Goal: Transaction & Acquisition: Purchase product/service

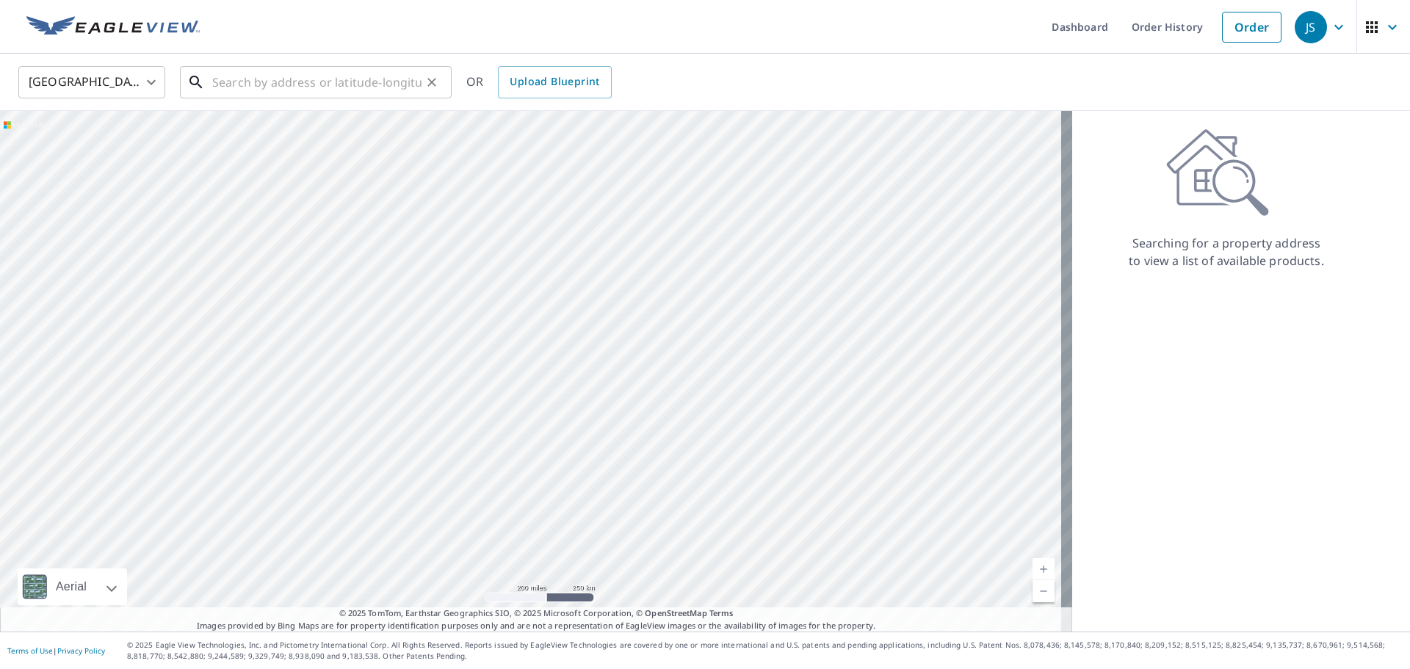
click at [258, 76] on input "text" at bounding box center [316, 82] width 209 height 41
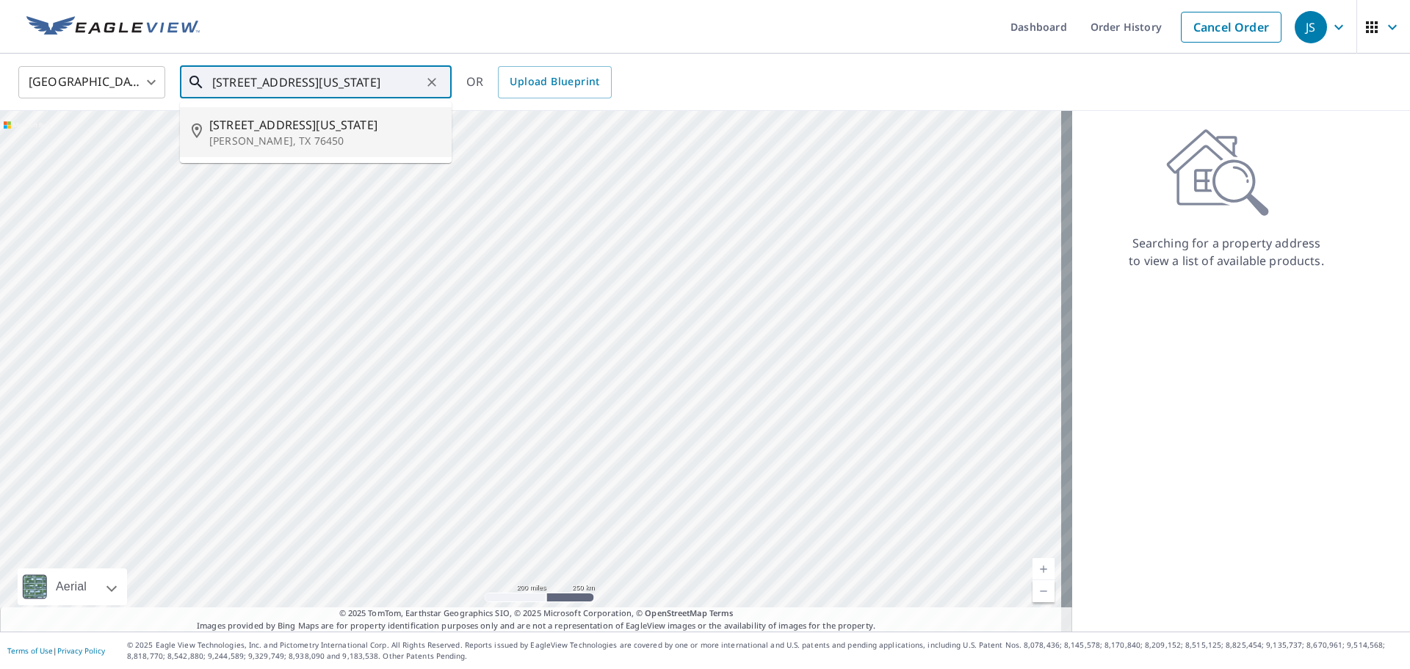
click at [269, 124] on span "[STREET_ADDRESS][US_STATE]" at bounding box center [324, 125] width 231 height 18
type input "[STREET_ADDRESS][US_STATE][PERSON_NAME]"
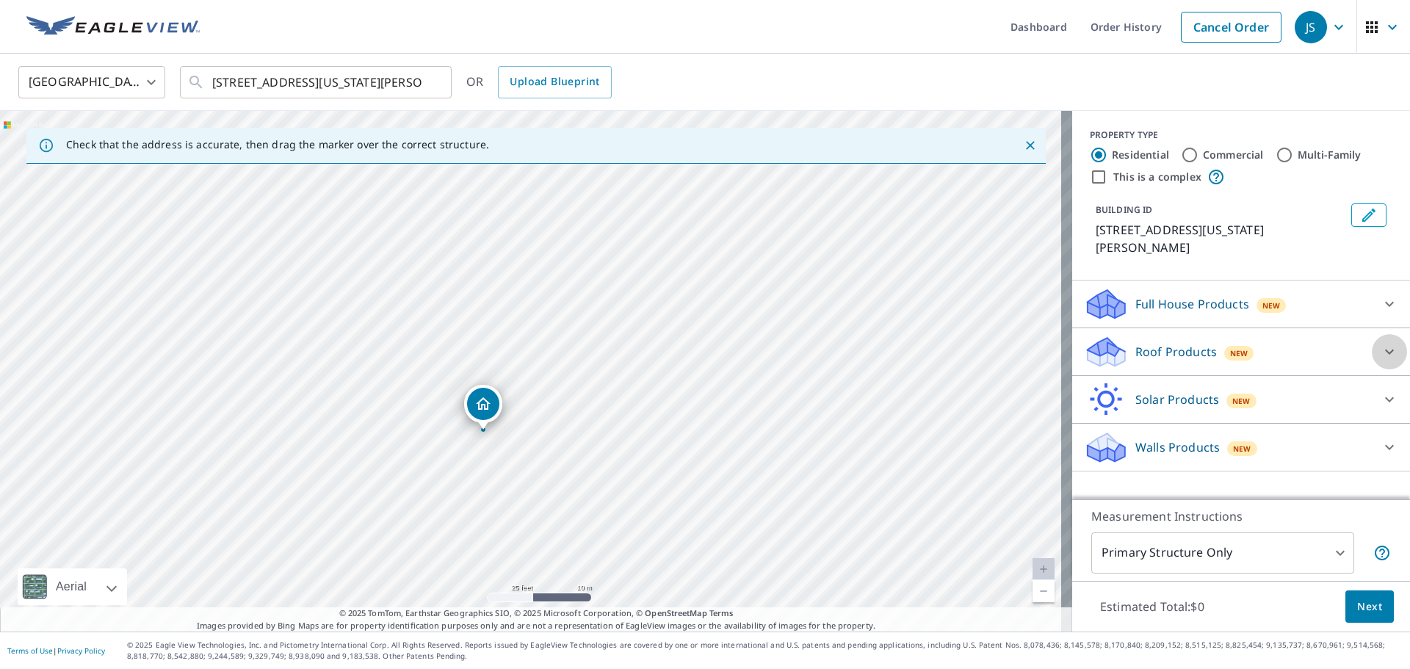
click at [1380, 343] on icon at bounding box center [1389, 352] width 18 height 18
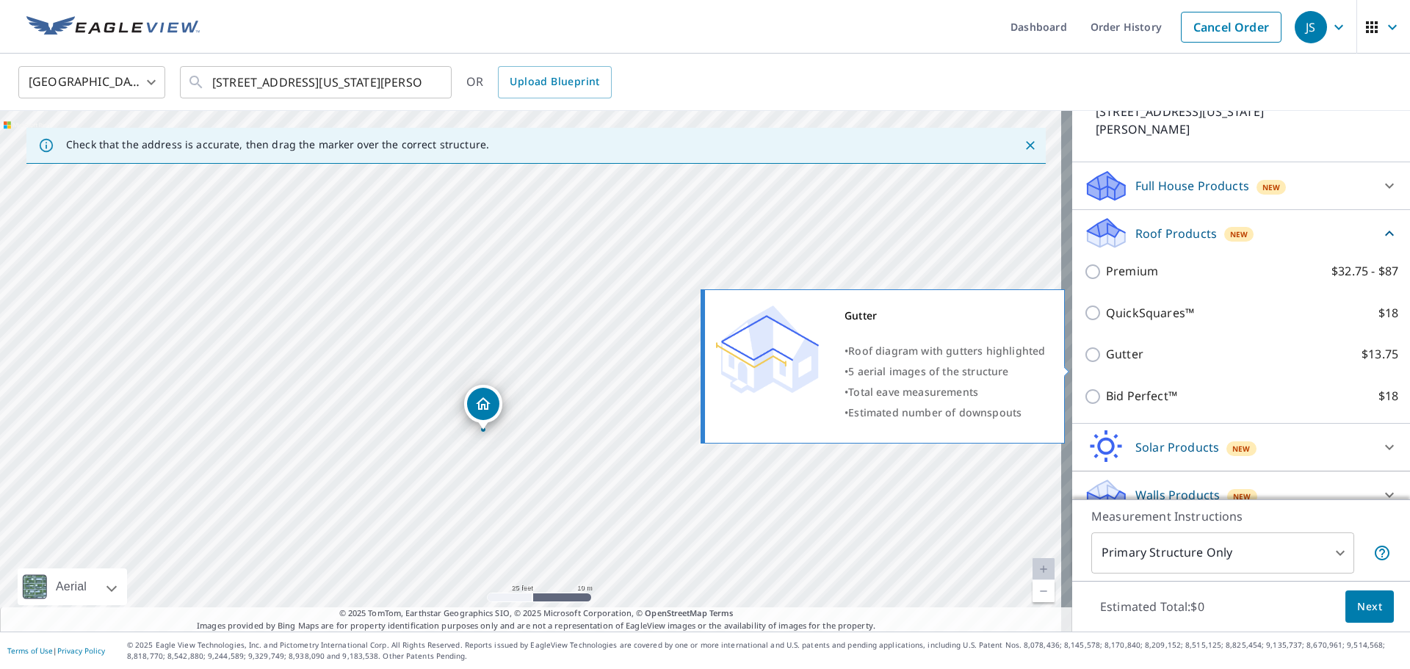
scroll to position [120, 0]
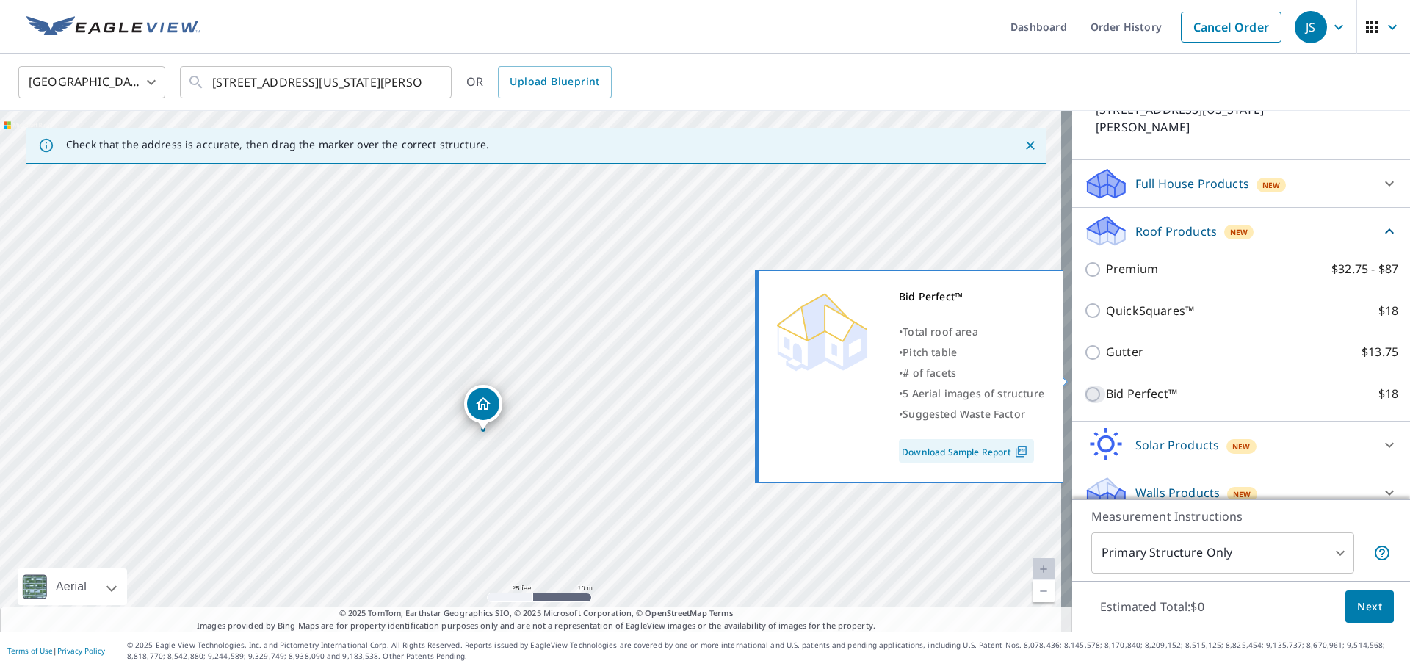
click at [1084, 385] on input "Bid Perfect™ $18" at bounding box center [1095, 394] width 22 height 18
checkbox input "true"
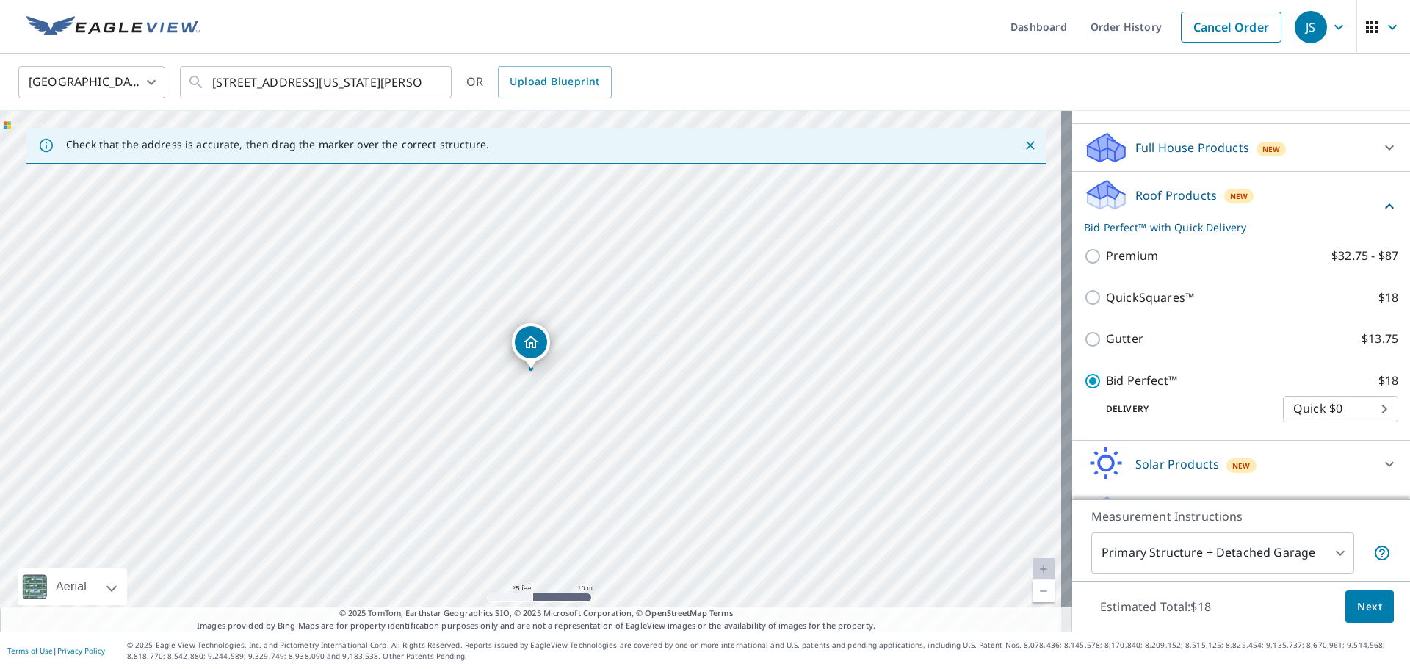
scroll to position [175, 0]
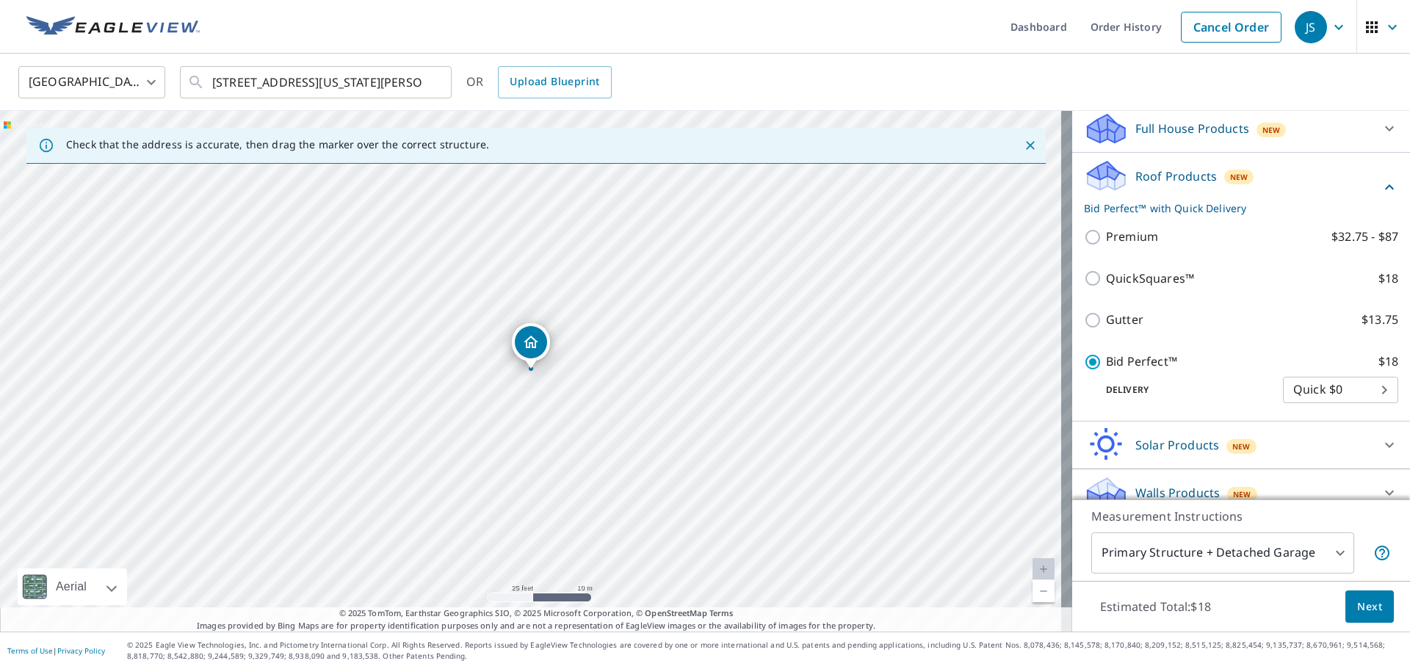
click at [1324, 551] on body "JS JS Dashboard Order History Cancel Order JS United States US ​ 1101 Texas St …" at bounding box center [705, 334] width 1410 height 669
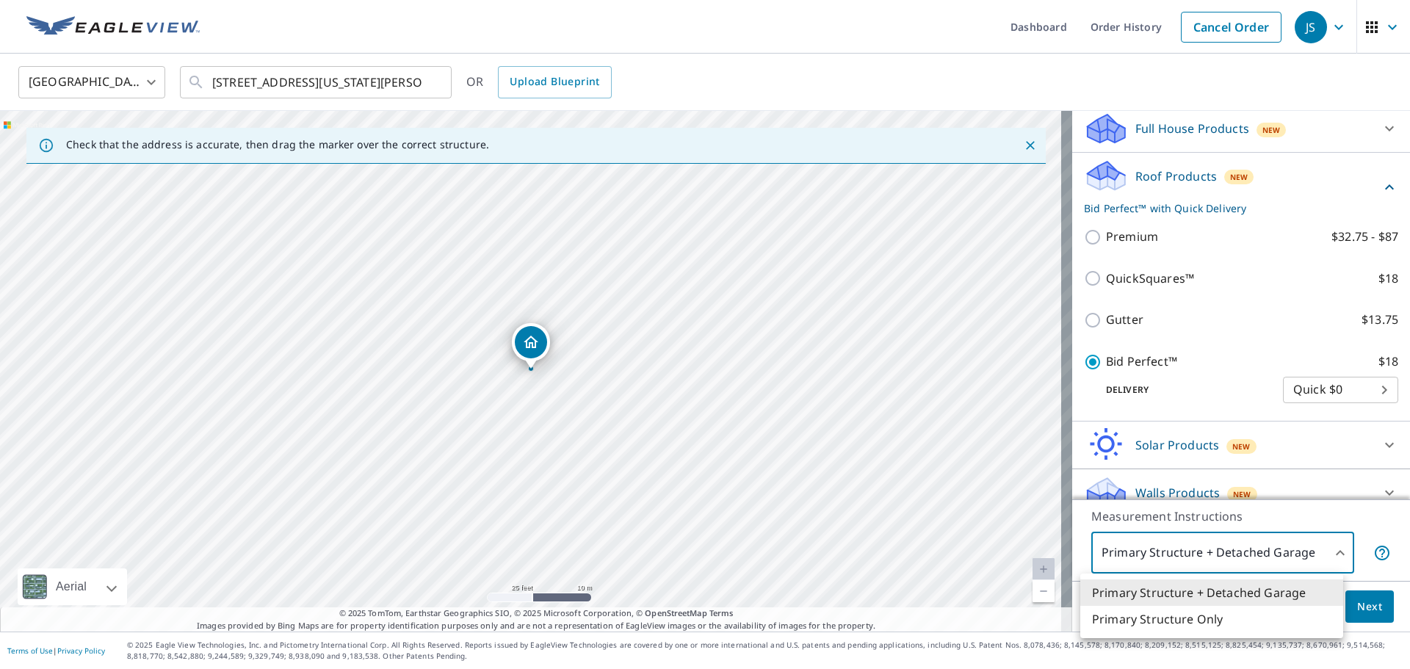
click at [1197, 620] on li "Primary Structure Only" at bounding box center [1211, 619] width 263 height 26
type input "2"
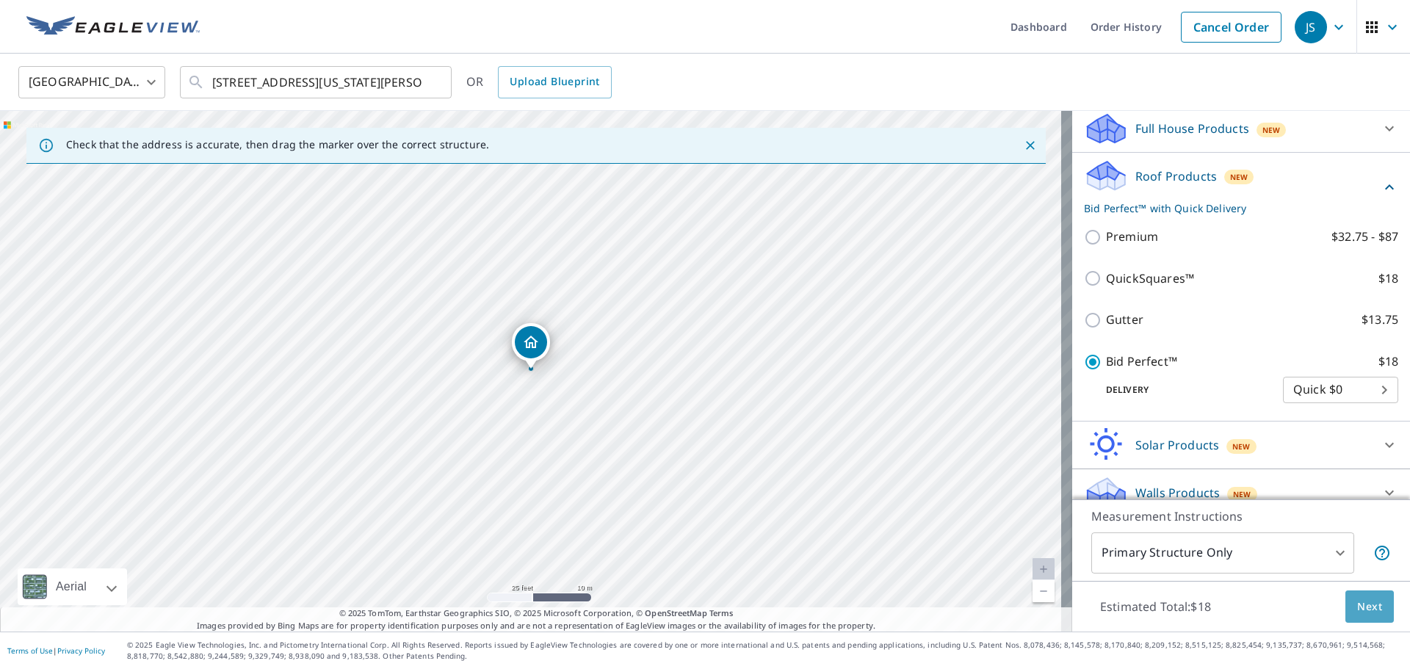
click at [1367, 607] on span "Next" at bounding box center [1369, 607] width 25 height 18
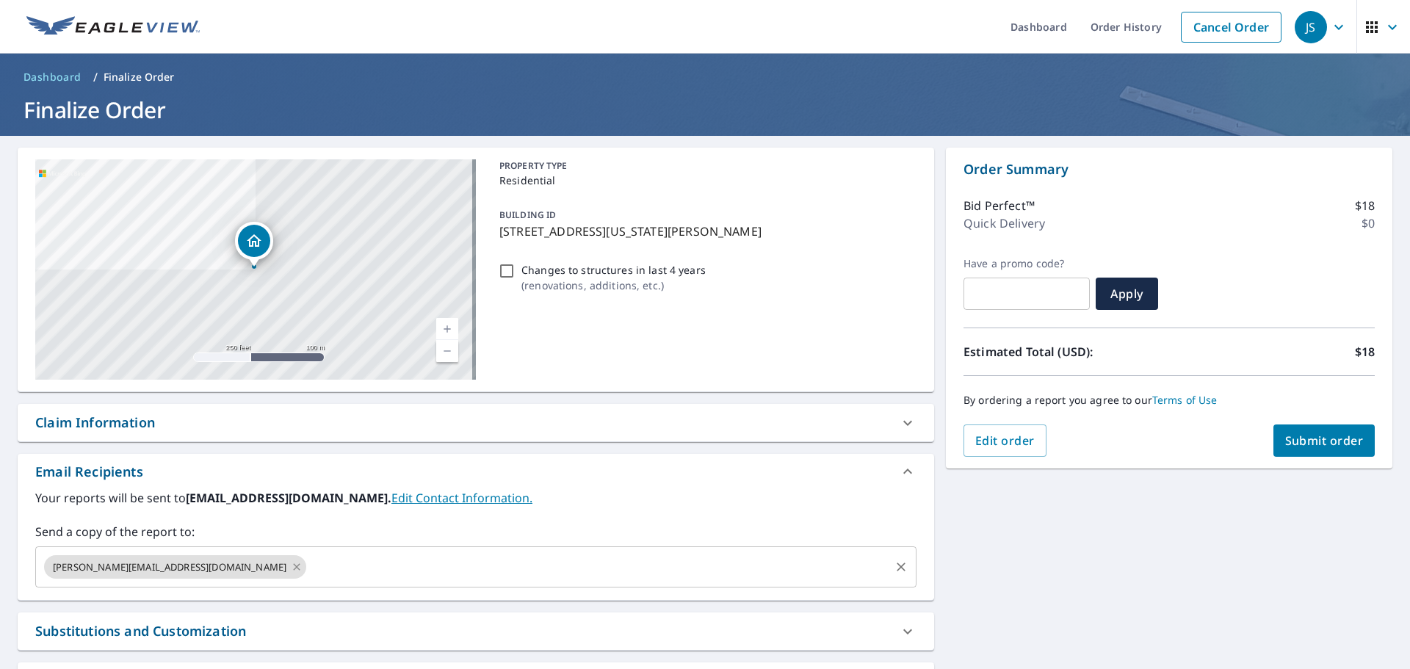
click at [293, 565] on icon at bounding box center [296, 566] width 7 height 7
click at [167, 565] on input "text" at bounding box center [465, 567] width 846 height 28
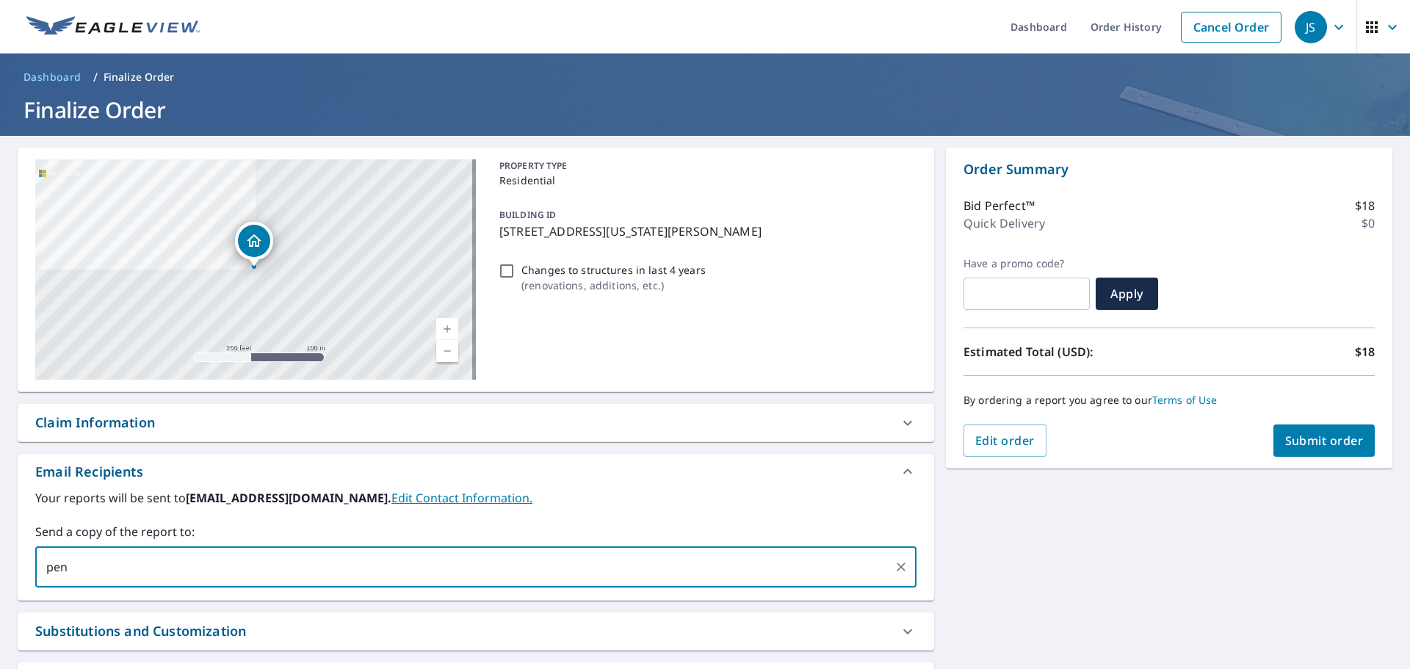
type input "pennys@candgcompanies.com"
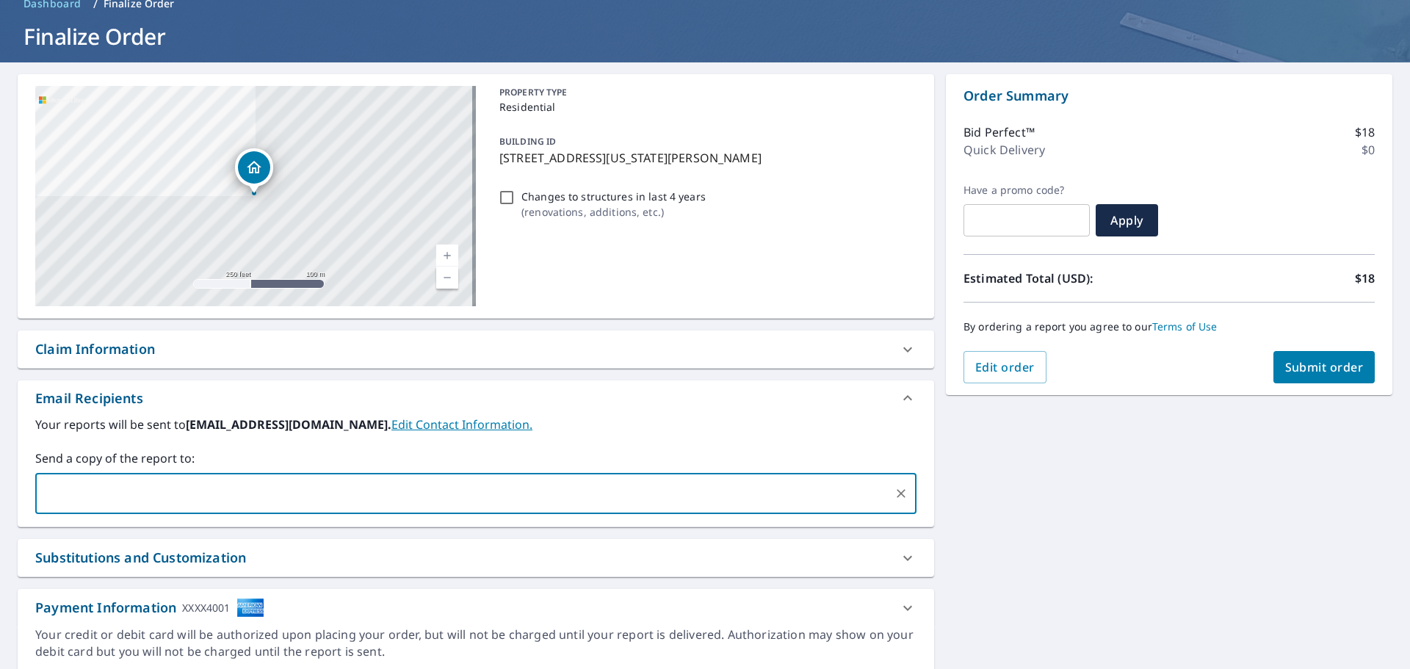
click at [504, 195] on input "Changes to structures in last 4 years ( renovations, additions, etc. )" at bounding box center [507, 198] width 18 height 18
checkbox input "true"
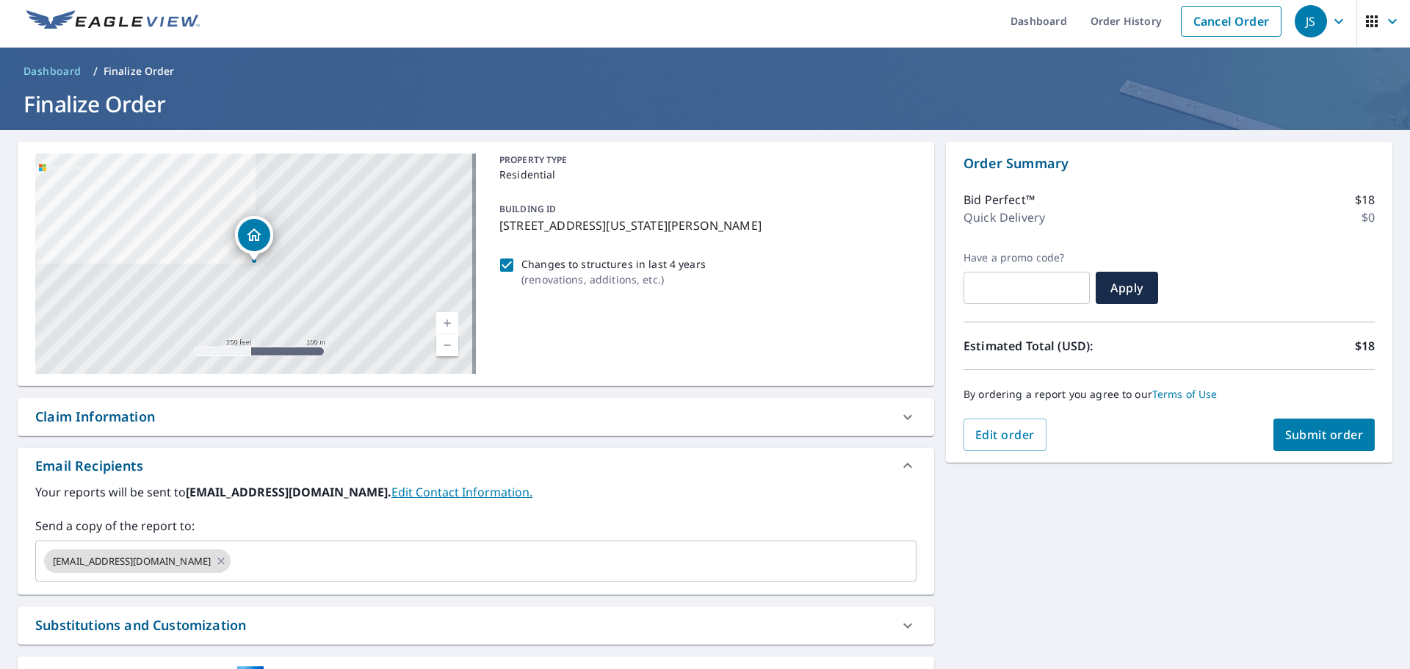
scroll to position [0, 0]
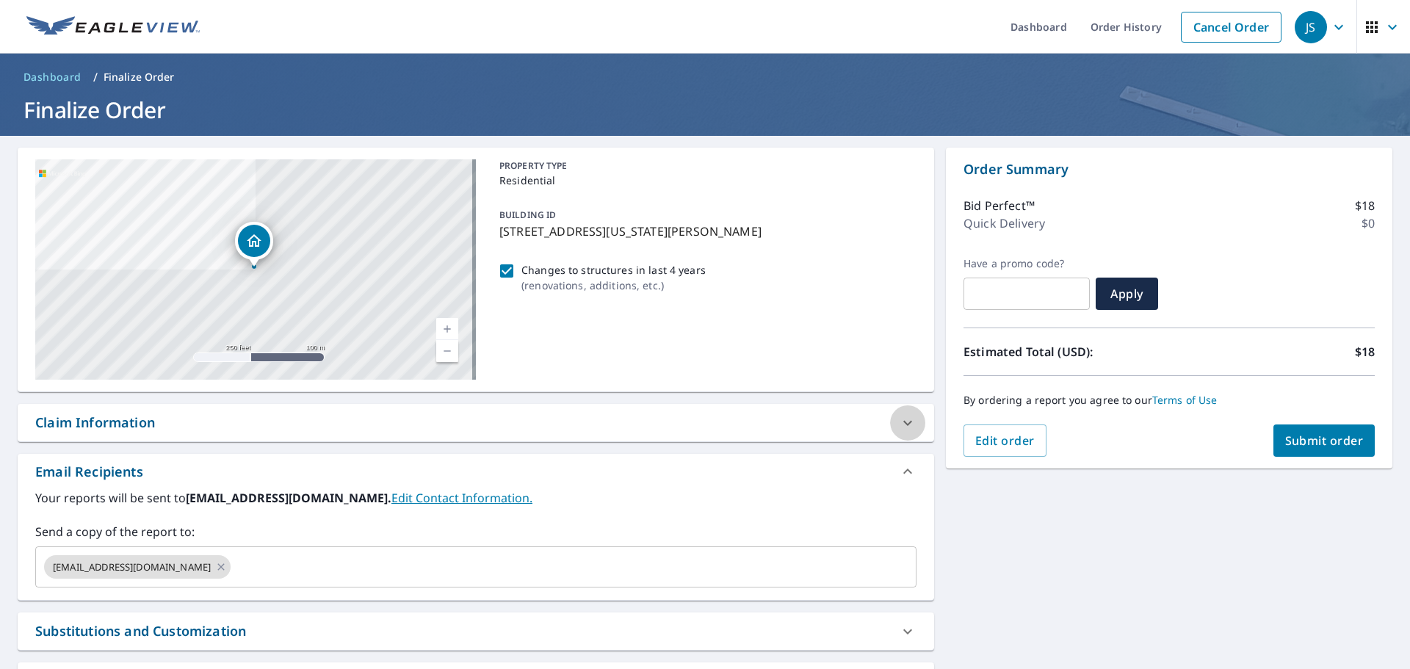
click at [903, 423] on icon at bounding box center [907, 422] width 9 height 5
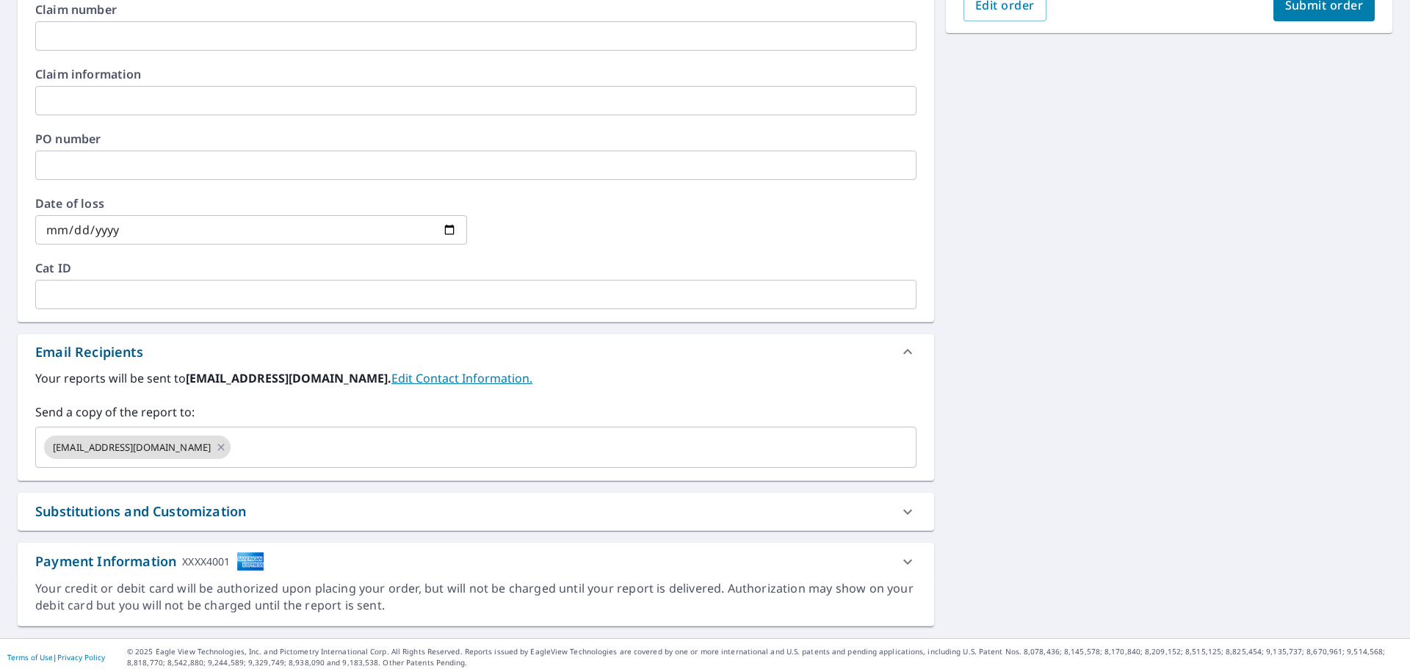
scroll to position [441, 0]
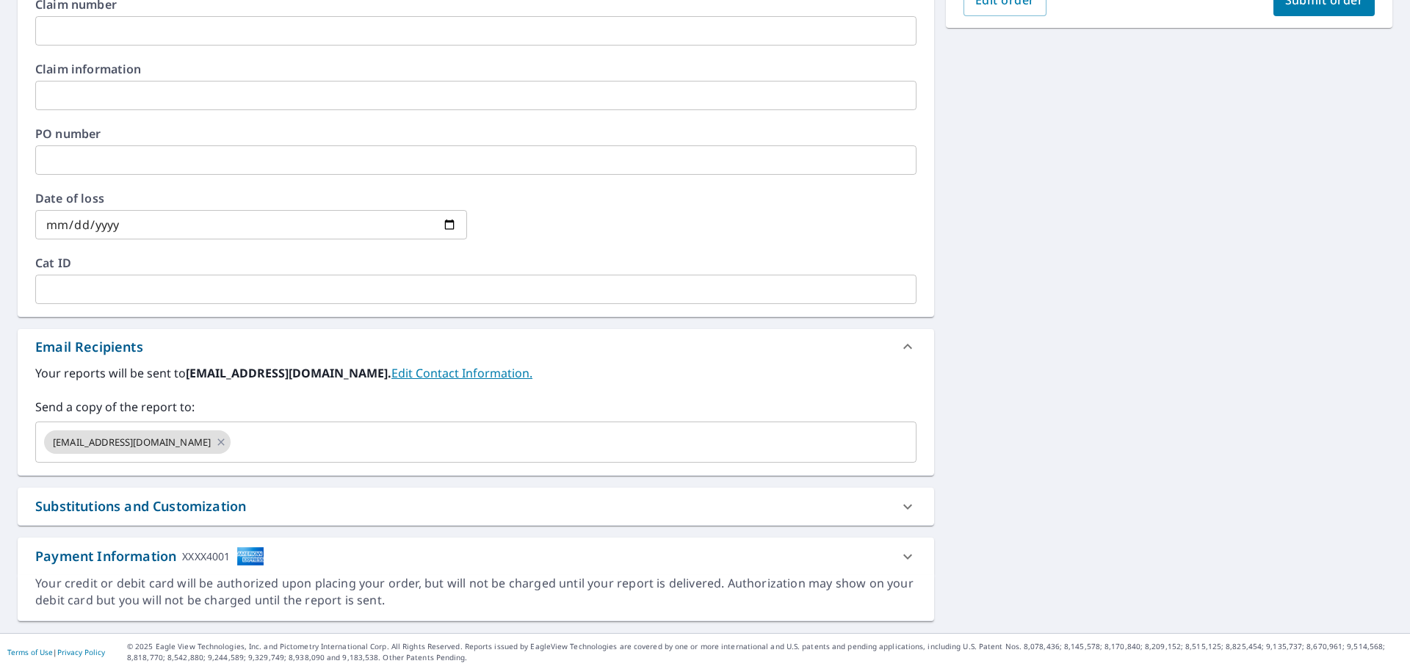
click at [899, 502] on icon at bounding box center [908, 507] width 18 height 18
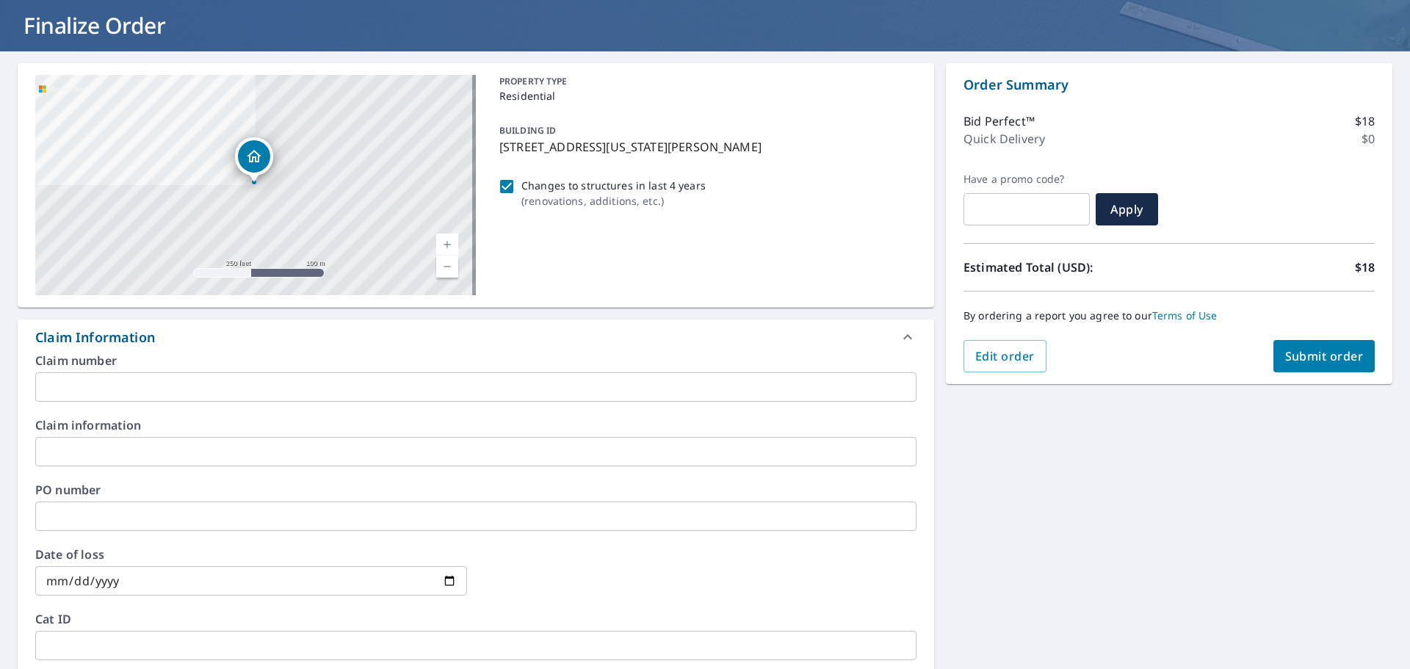
scroll to position [0, 0]
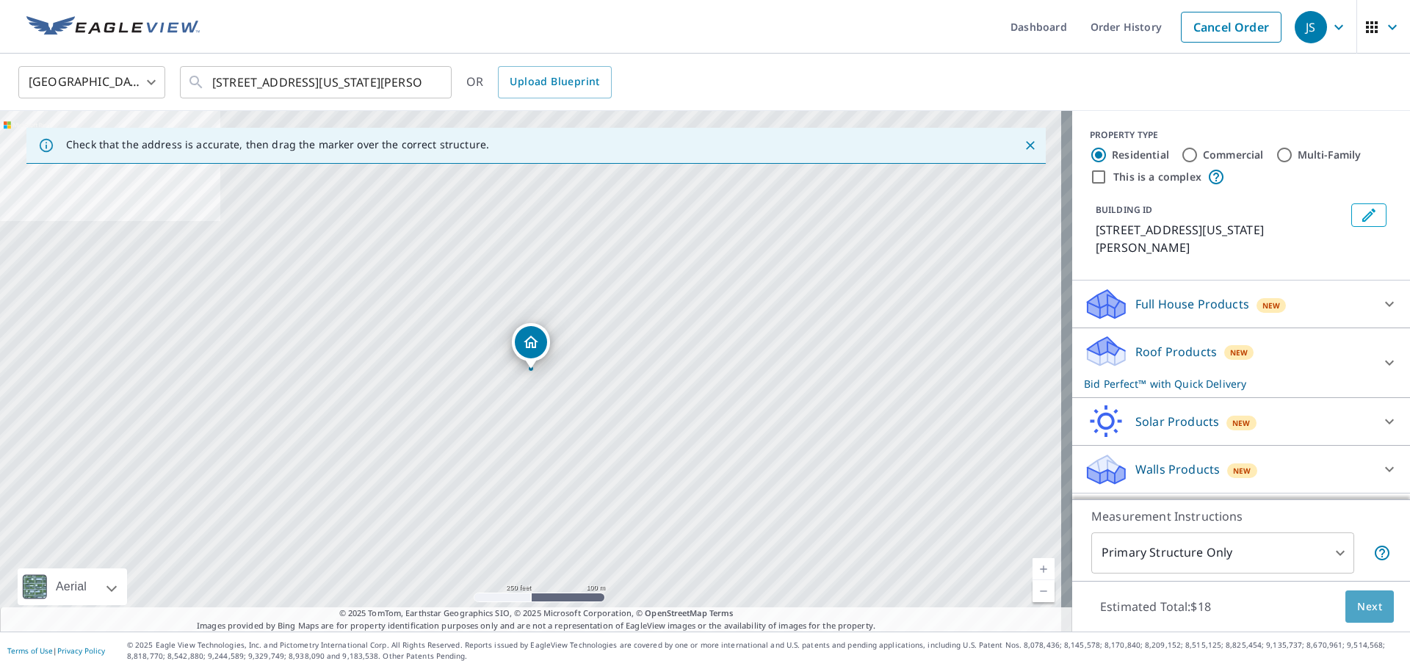
click at [1363, 607] on span "Next" at bounding box center [1369, 607] width 25 height 18
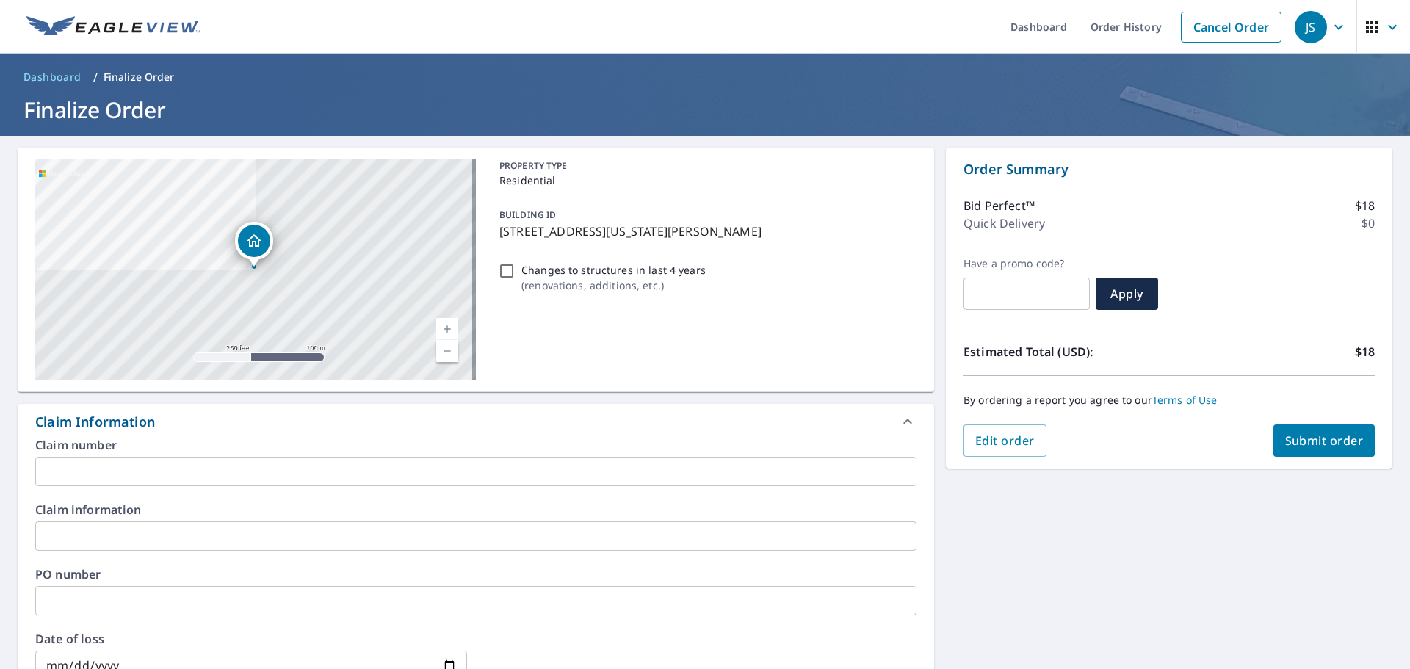
click at [504, 267] on input "Changes to structures in last 4 years ( renovations, additions, etc. )" at bounding box center [507, 271] width 18 height 18
checkbox input "true"
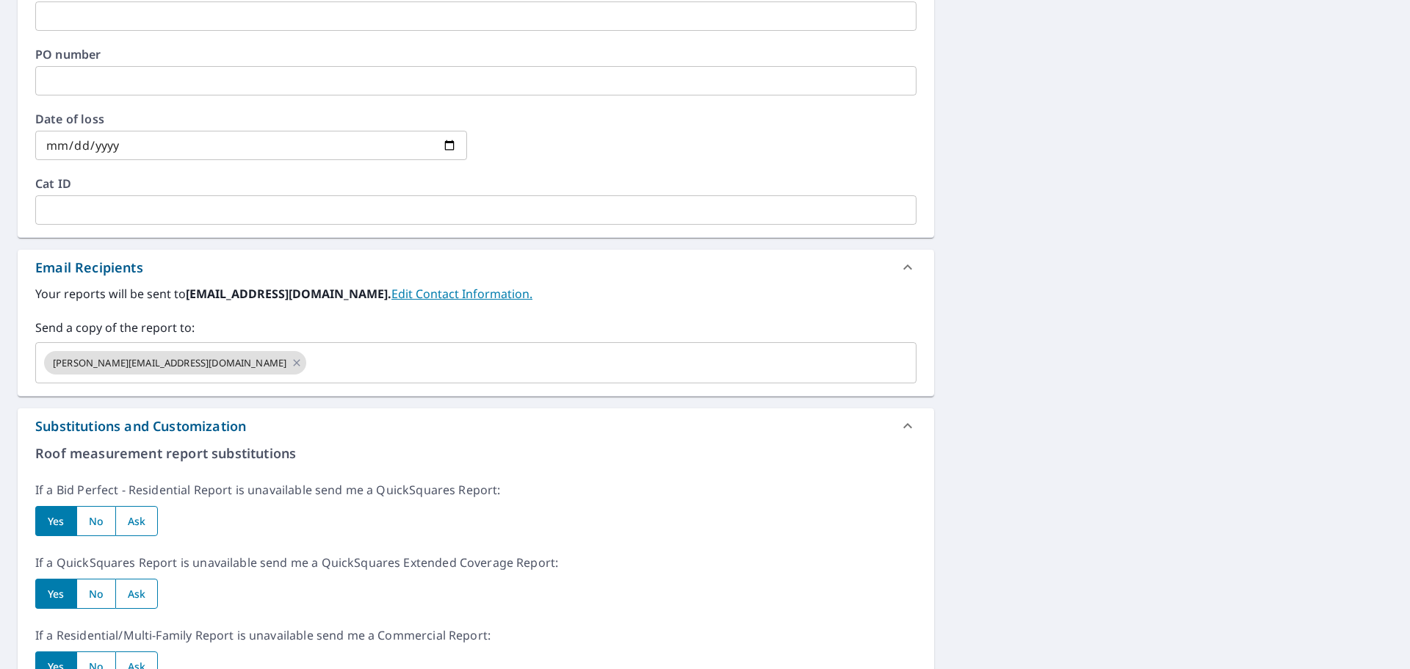
scroll to position [302, 0]
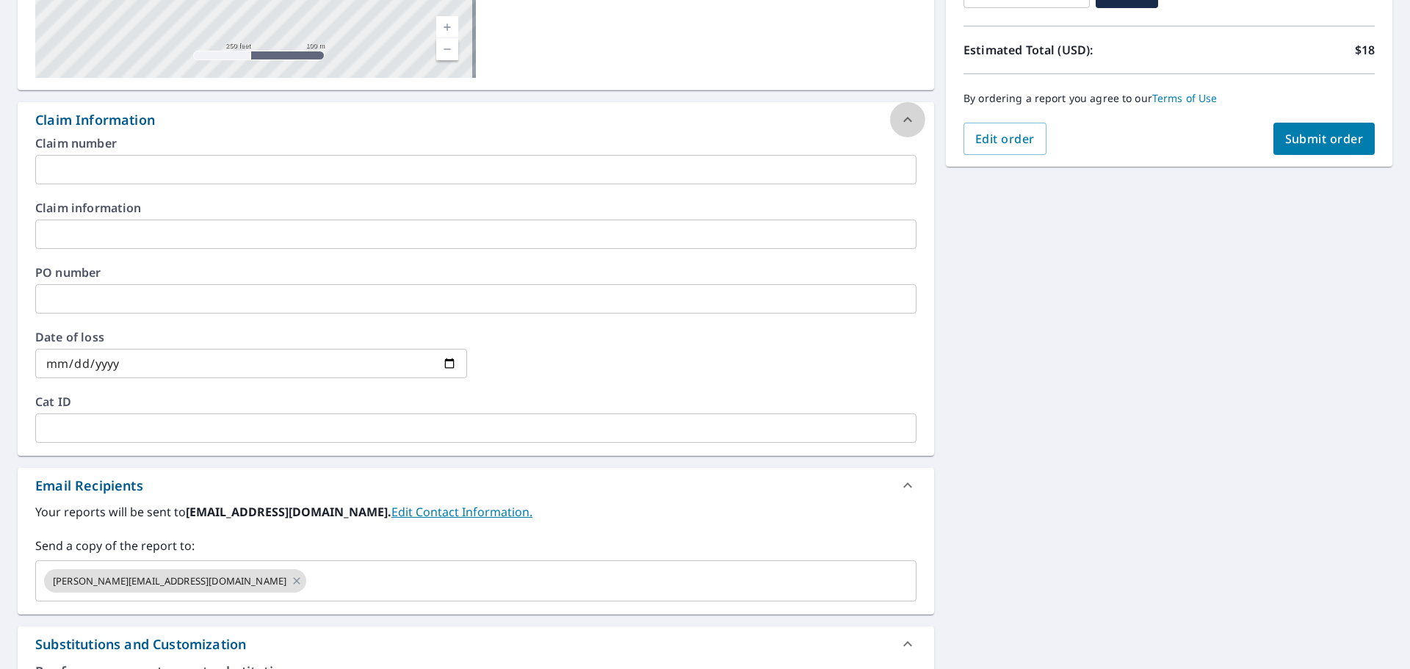
click at [899, 120] on icon at bounding box center [908, 120] width 18 height 18
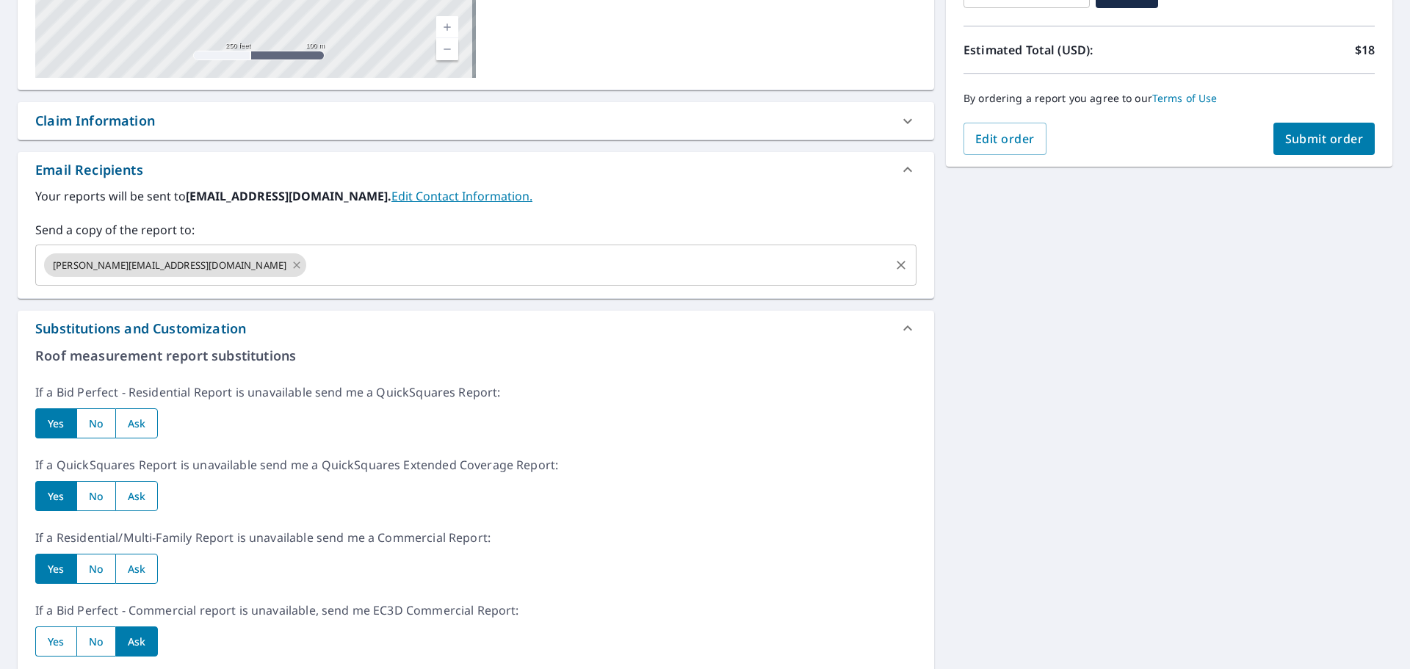
click at [291, 267] on icon at bounding box center [297, 265] width 12 height 16
click at [173, 267] on input "text" at bounding box center [465, 265] width 846 height 28
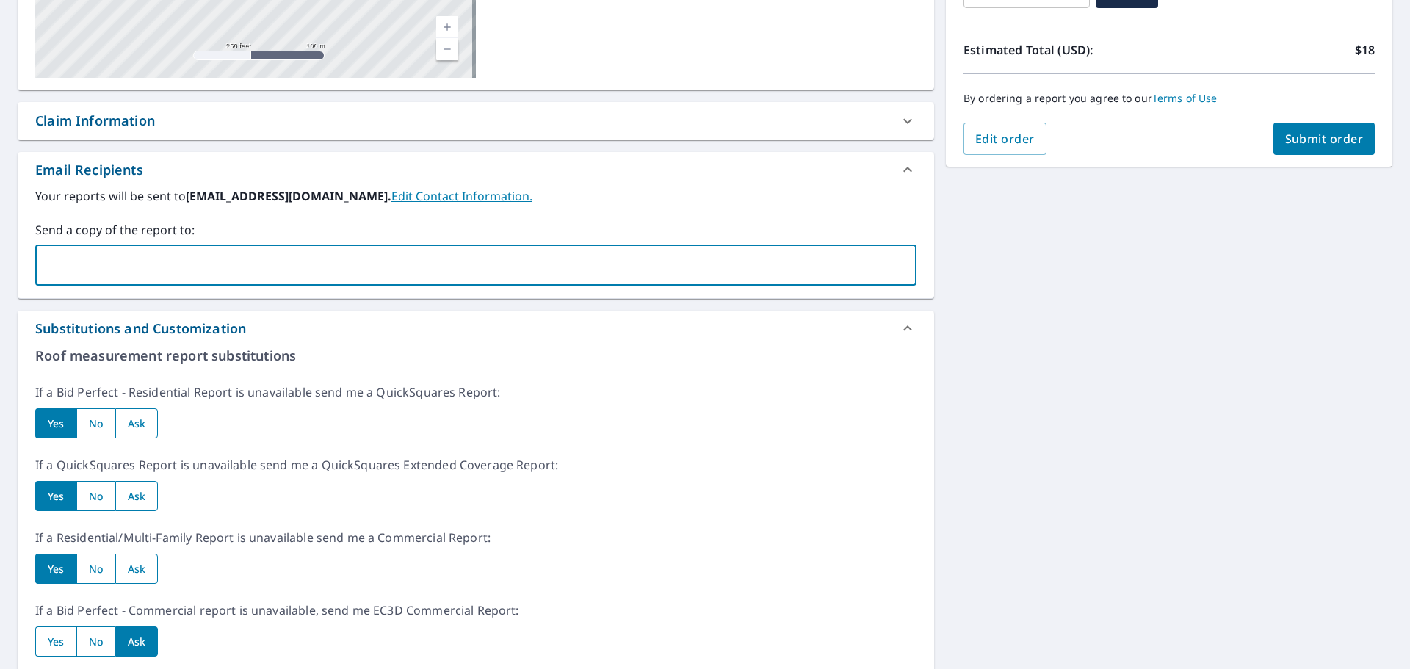
type input "pennys@candgcompanies.com"
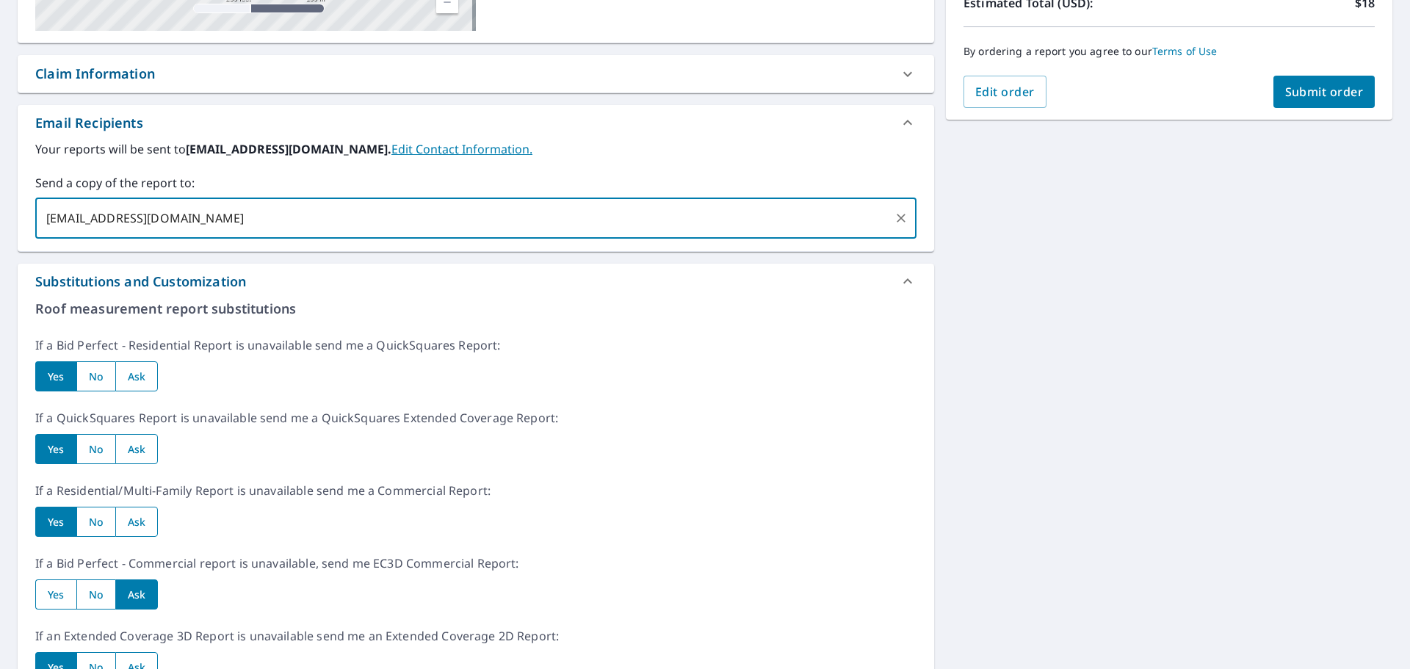
scroll to position [375, 0]
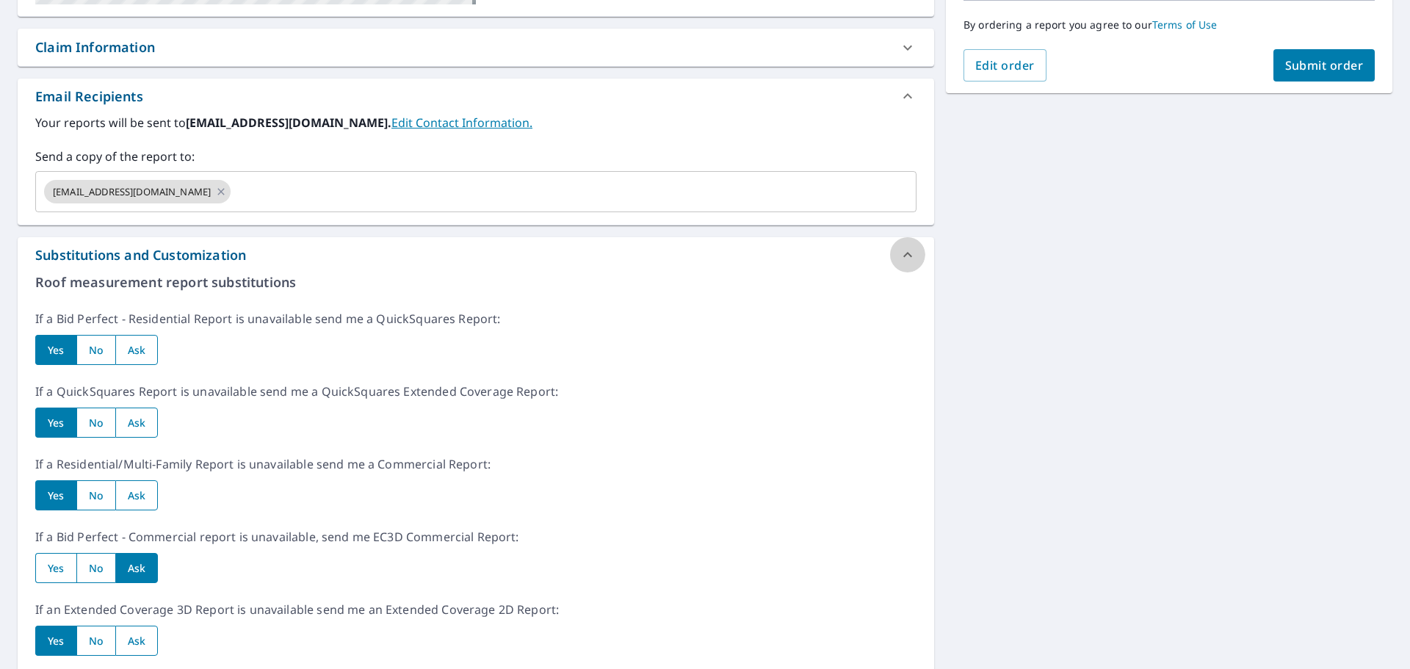
click at [899, 251] on icon at bounding box center [908, 255] width 18 height 18
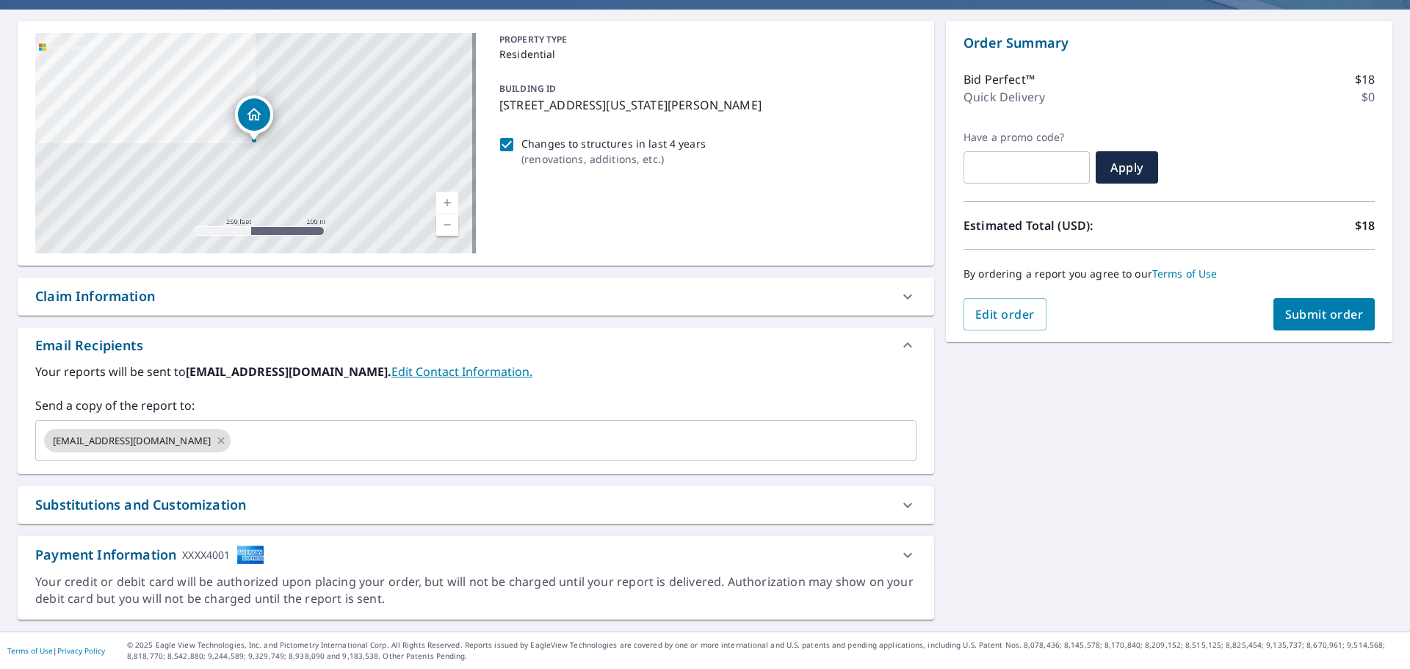
scroll to position [126, 0]
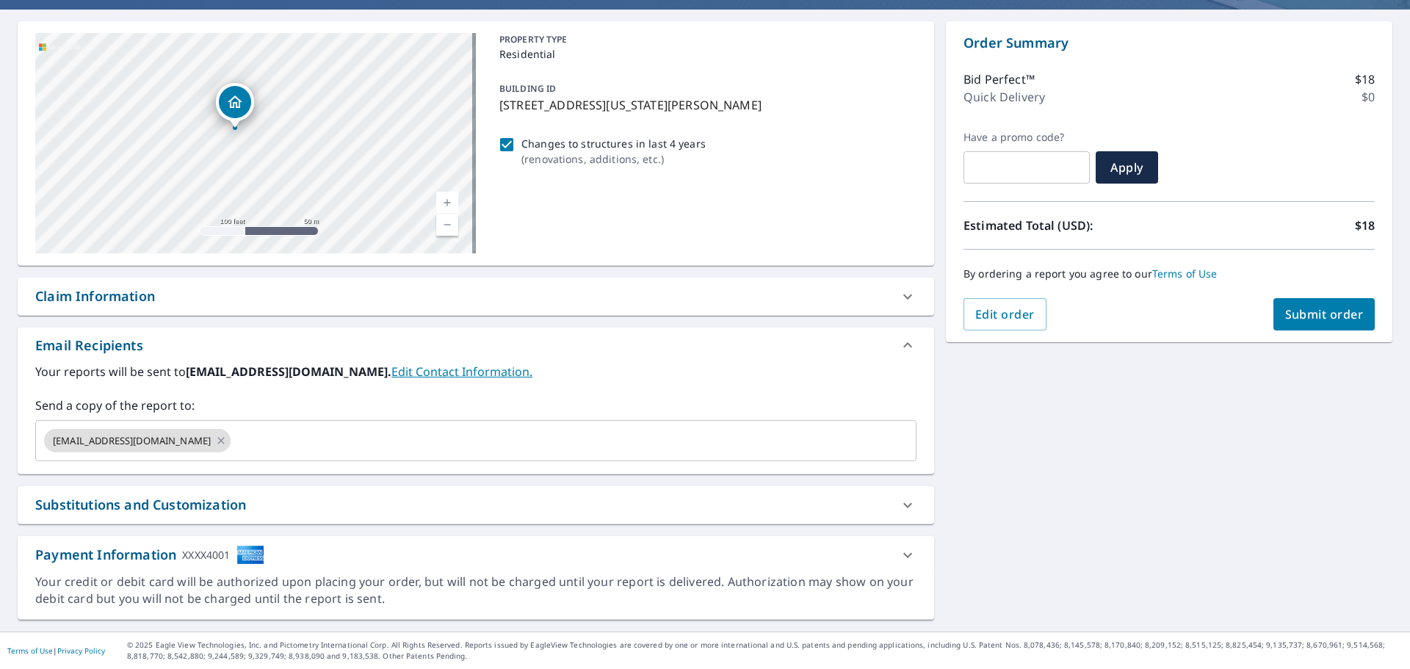
drag, startPoint x: 262, startPoint y: 165, endPoint x: 260, endPoint y: 188, distance: 22.9
click at [260, 188] on div "[STREET_ADDRESS][US_STATE][PERSON_NAME]" at bounding box center [255, 143] width 441 height 220
drag, startPoint x: 310, startPoint y: 150, endPoint x: 314, endPoint y: 182, distance: 32.6
click at [314, 182] on div "[STREET_ADDRESS][US_STATE][PERSON_NAME]" at bounding box center [255, 143] width 441 height 220
click at [1294, 319] on span "Submit order" at bounding box center [1324, 314] width 79 height 16
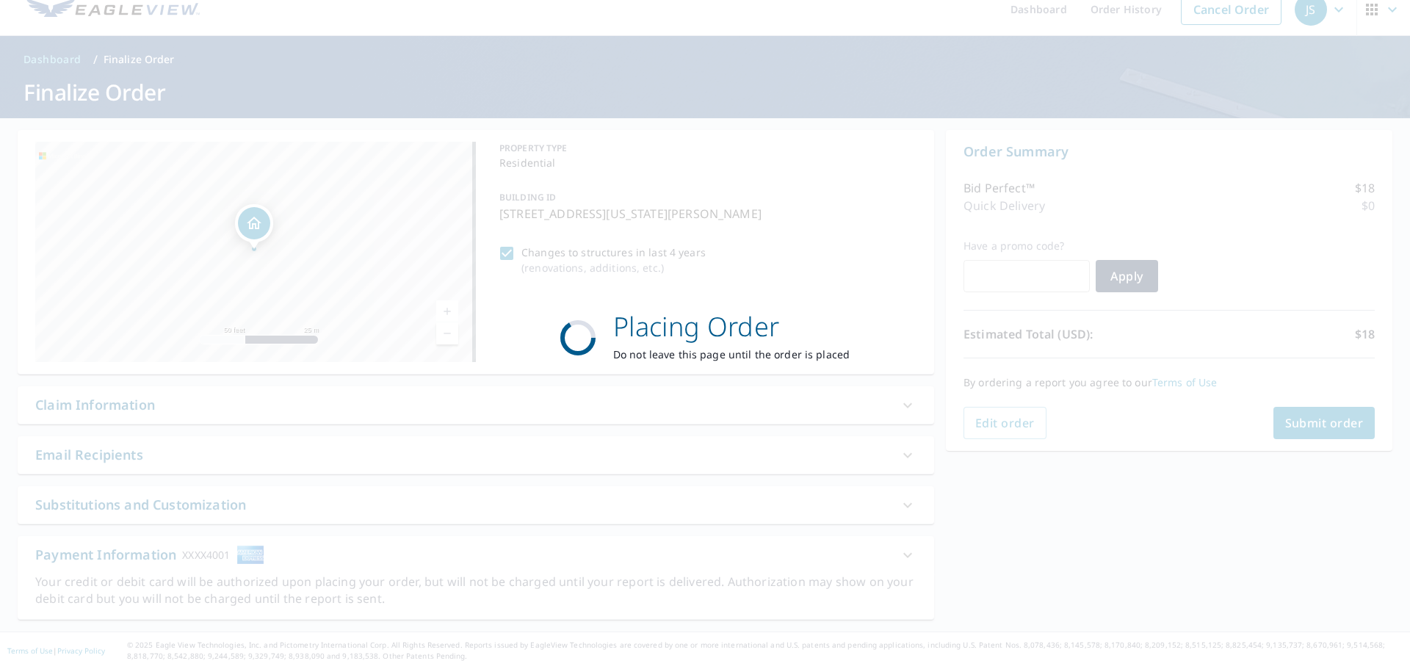
scroll to position [18, 0]
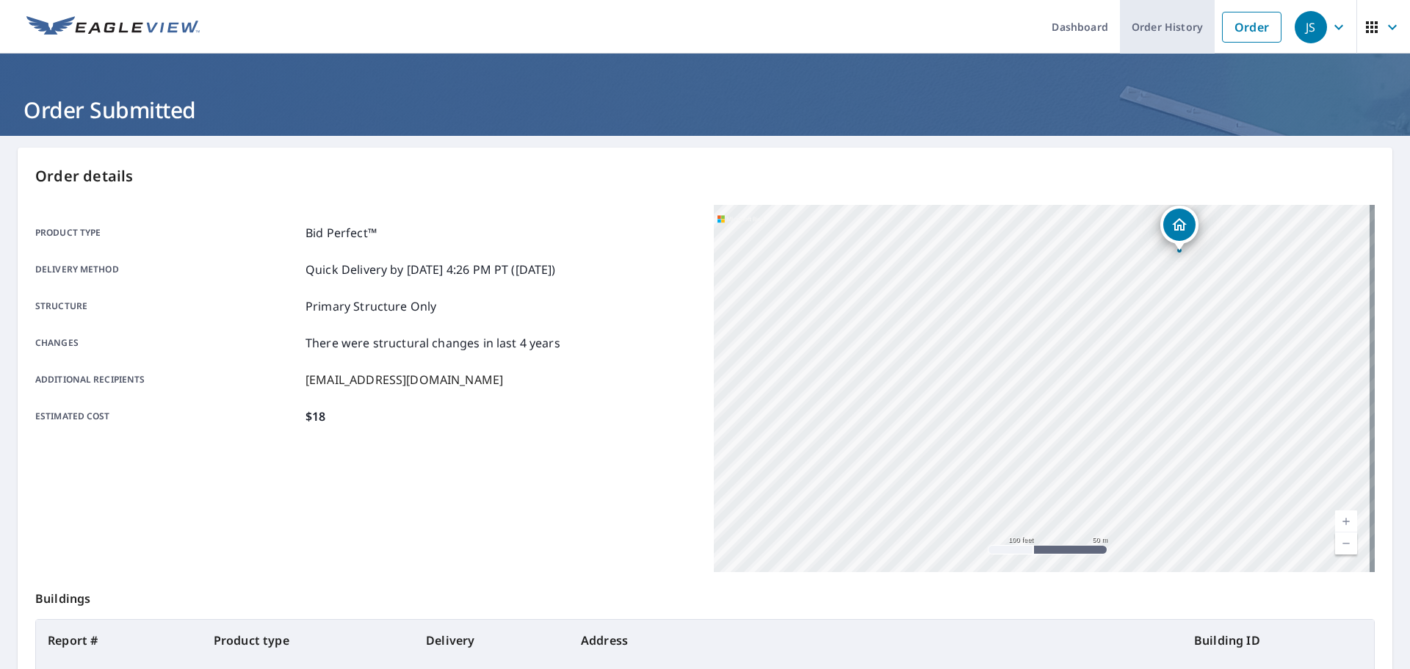
click at [1144, 28] on link "Order History" at bounding box center [1167, 27] width 95 height 54
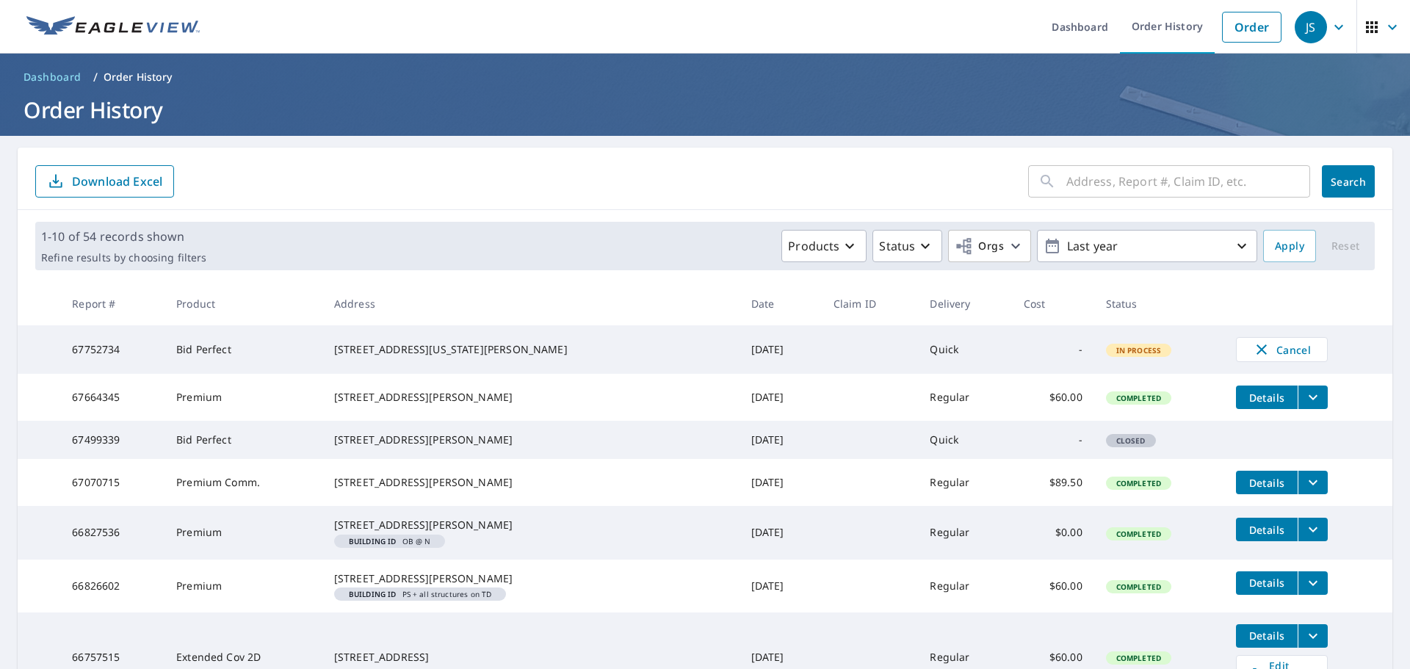
click at [1107, 353] on span "In Process" at bounding box center [1138, 350] width 63 height 10
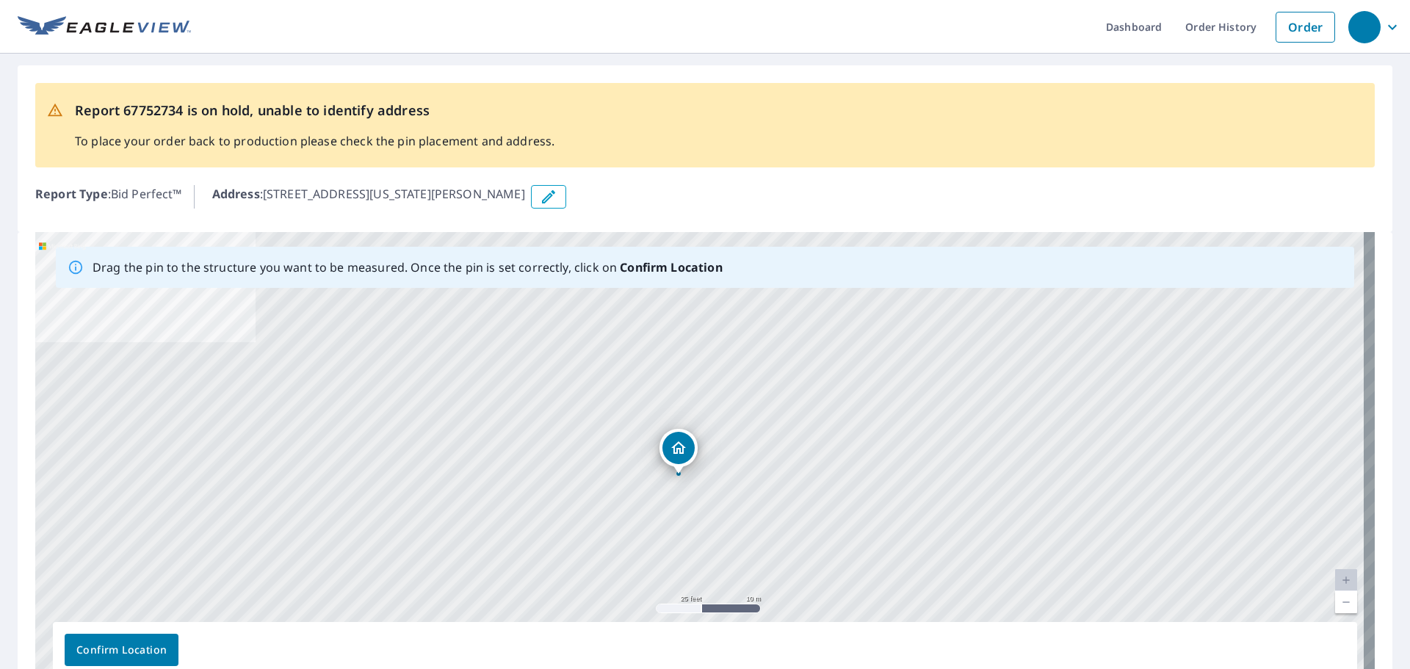
drag, startPoint x: 697, startPoint y: 434, endPoint x: 675, endPoint y: 448, distance: 25.5
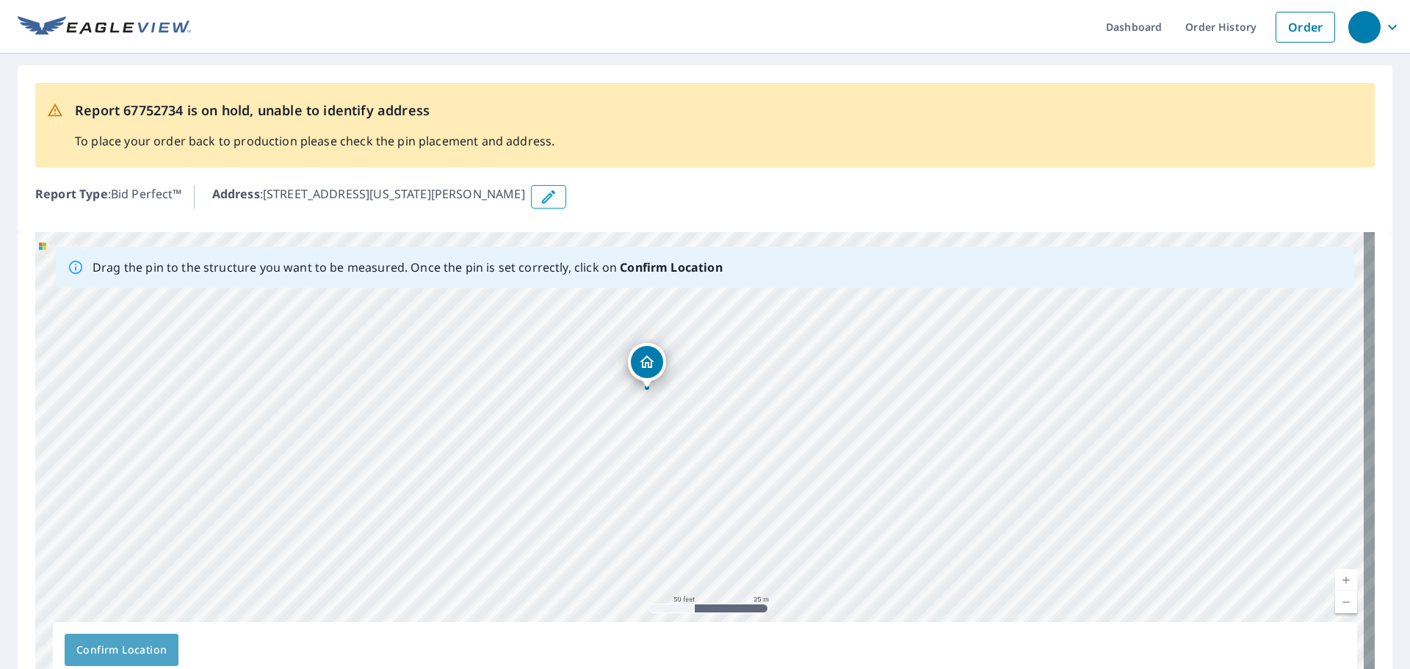
click at [130, 647] on span "Confirm Location" at bounding box center [121, 650] width 90 height 18
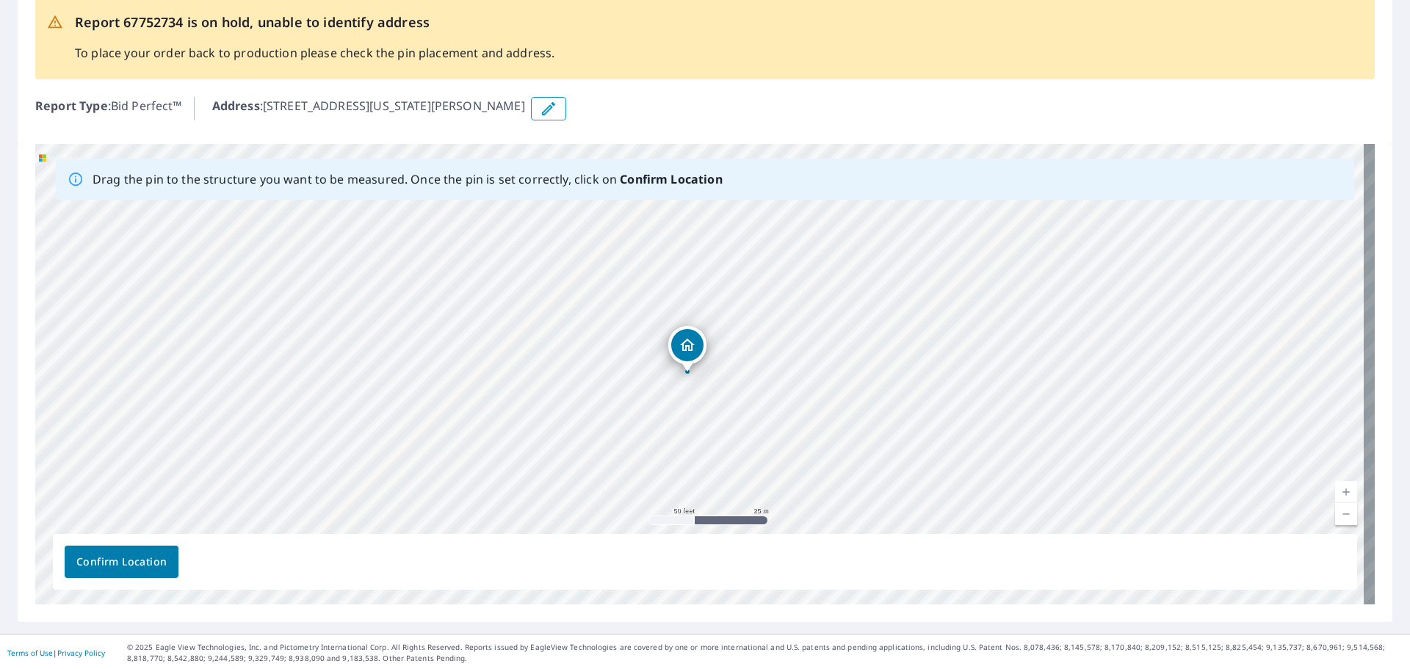
scroll to position [128, 0]
click at [693, 349] on div "[STREET_ADDRESS][US_STATE][PERSON_NAME]" at bounding box center [704, 372] width 1339 height 460
click at [145, 559] on span "Confirm Location" at bounding box center [121, 560] width 90 height 18
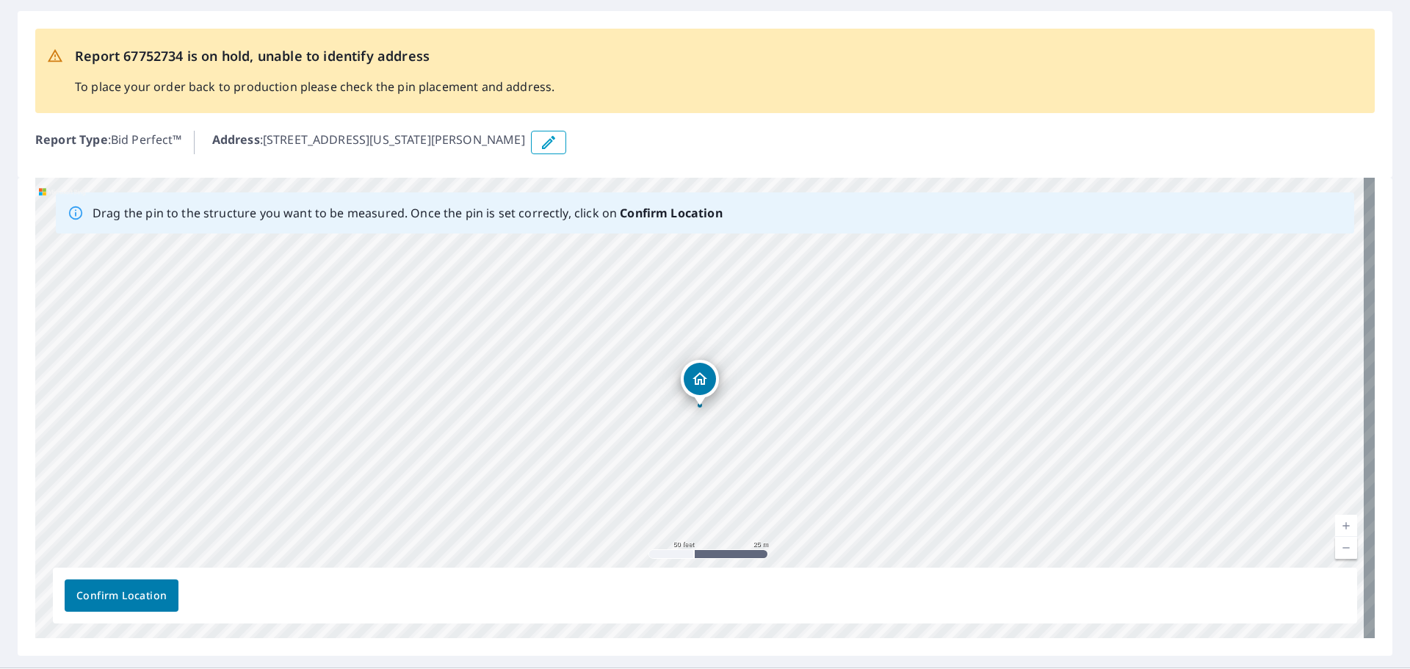
scroll to position [0, 0]
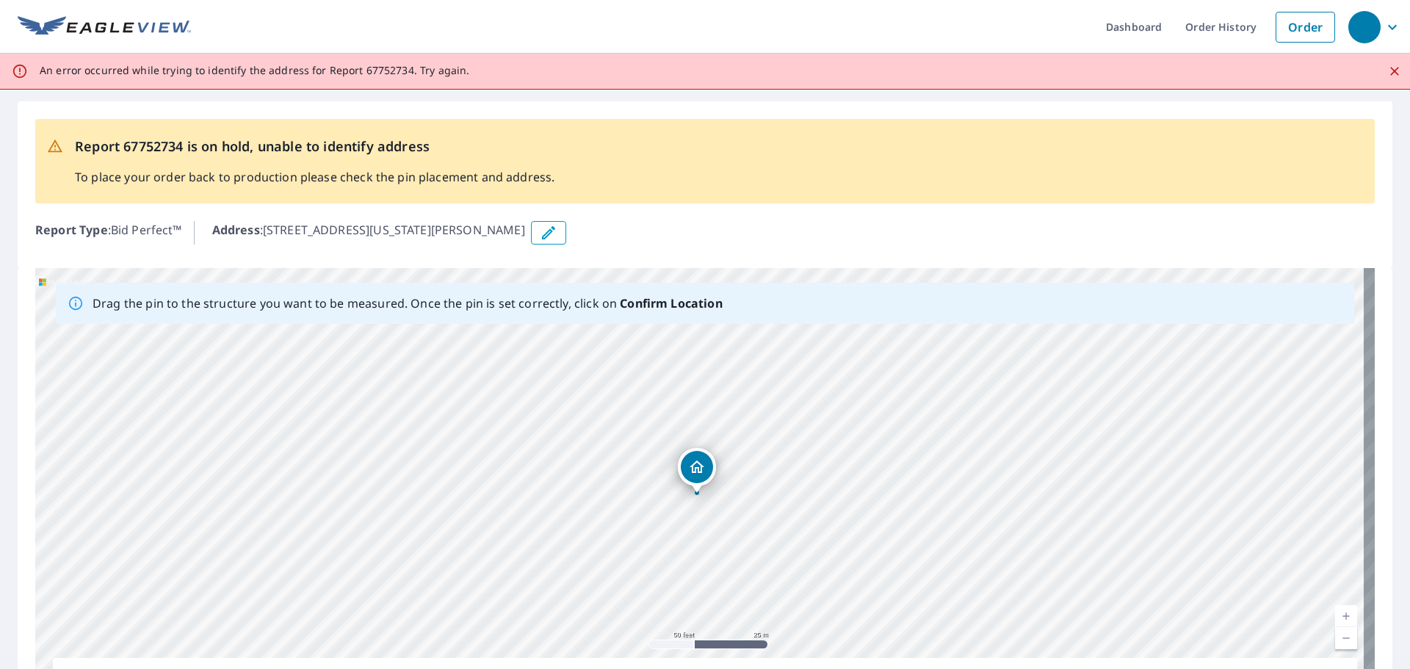
click at [691, 468] on div "[STREET_ADDRESS][US_STATE][PERSON_NAME]" at bounding box center [704, 498] width 1339 height 460
drag, startPoint x: 802, startPoint y: 490, endPoint x: 825, endPoint y: 579, distance: 92.6
click at [825, 579] on div "[STREET_ADDRESS][US_STATE][PERSON_NAME]" at bounding box center [704, 498] width 1339 height 460
drag, startPoint x: 631, startPoint y: 516, endPoint x: 752, endPoint y: 521, distance: 121.2
click at [752, 521] on div "[STREET_ADDRESS][US_STATE][PERSON_NAME]" at bounding box center [704, 498] width 1339 height 460
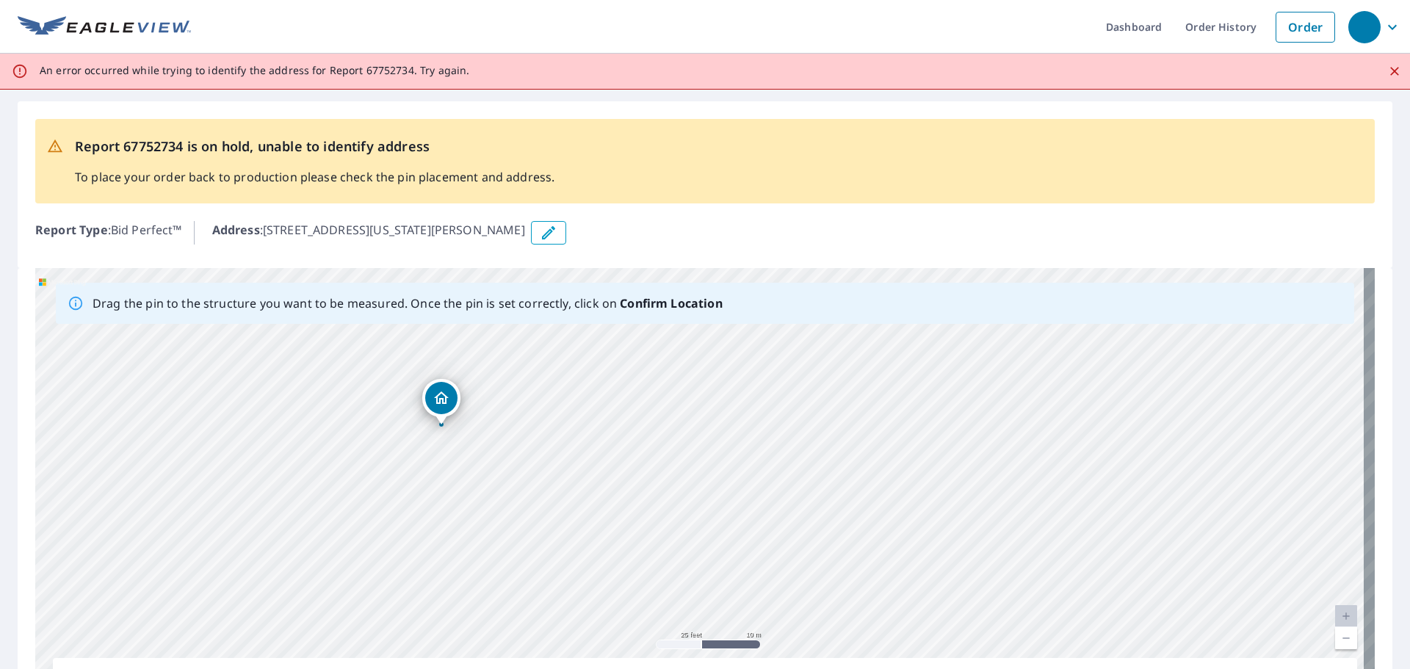
drag, startPoint x: 834, startPoint y: 570, endPoint x: 957, endPoint y: 620, distance: 132.8
click at [962, 623] on div "[STREET_ADDRESS][US_STATE][PERSON_NAME]" at bounding box center [704, 498] width 1339 height 460
drag, startPoint x: 498, startPoint y: 431, endPoint x: 508, endPoint y: 434, distance: 10.7
click at [508, 434] on div "[STREET_ADDRESS][US_STATE][PERSON_NAME]" at bounding box center [704, 498] width 1339 height 460
drag, startPoint x: 1386, startPoint y: 454, endPoint x: 1395, endPoint y: 529, distance: 75.4
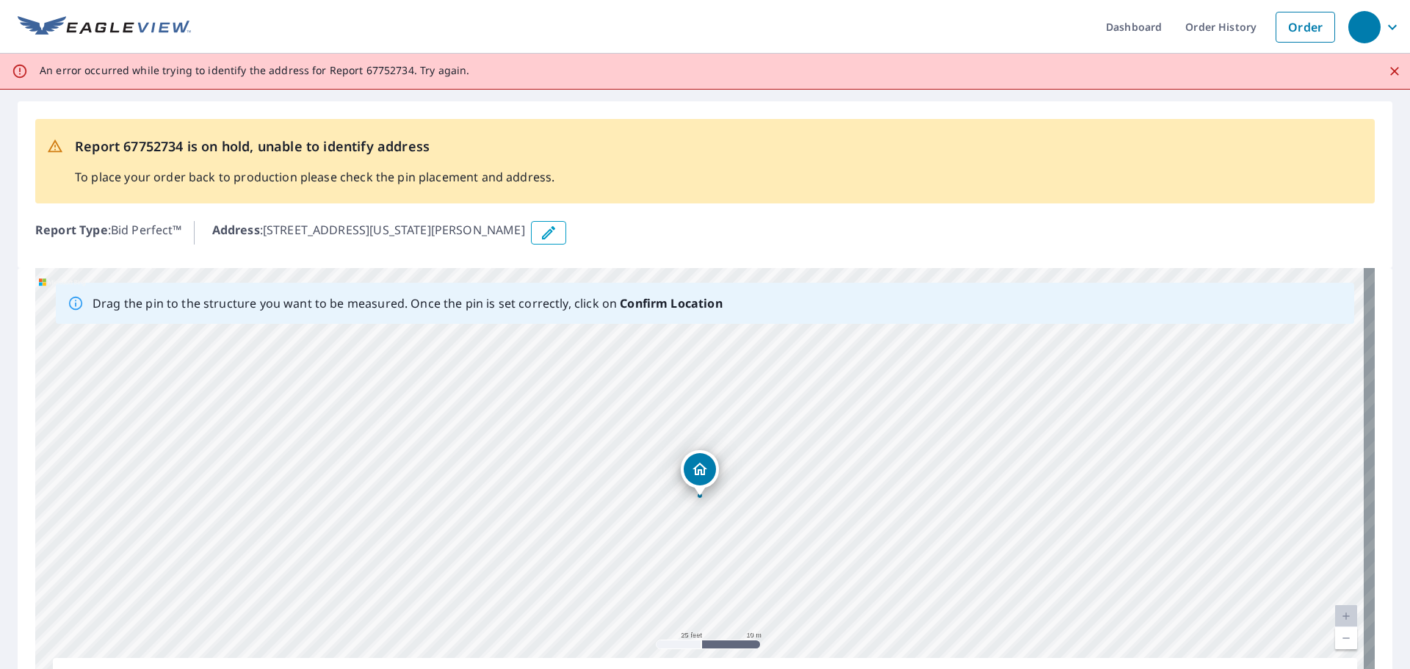
click at [1395, 529] on div "Report 67752734 is on hold, unable to identify address To place your order back…" at bounding box center [705, 424] width 1410 height 668
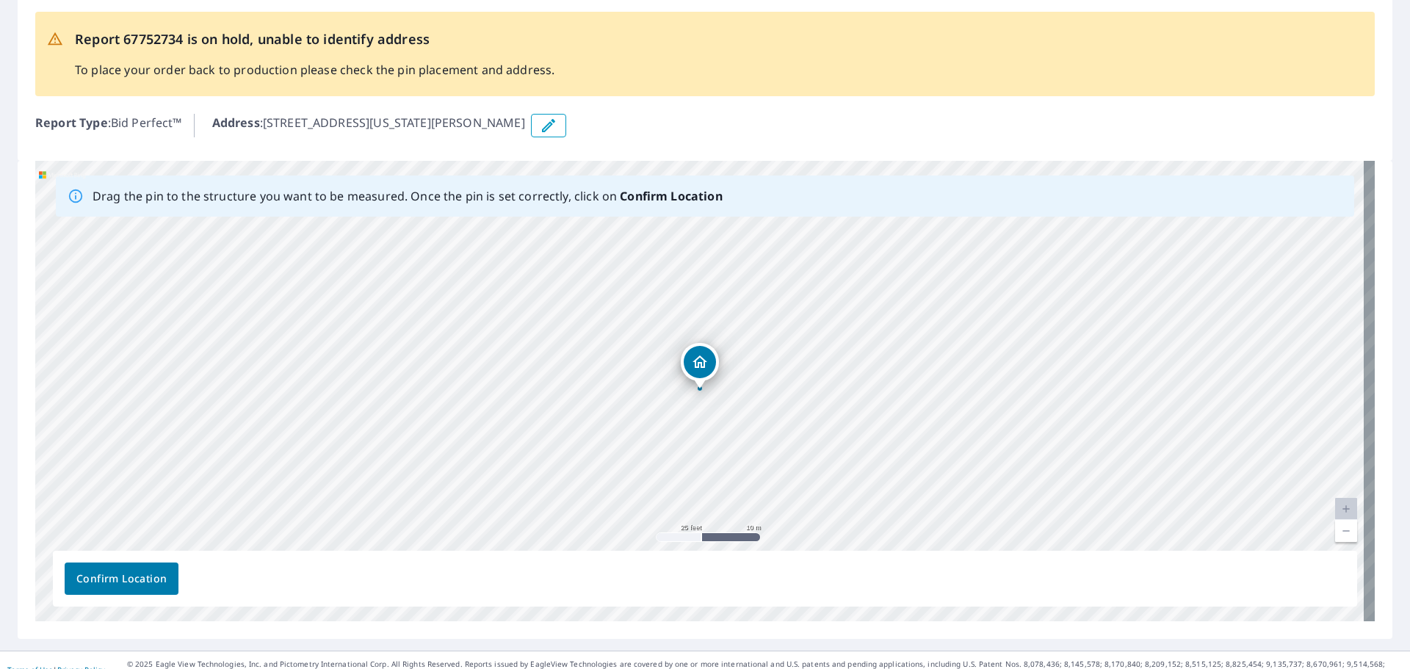
scroll to position [123, 0]
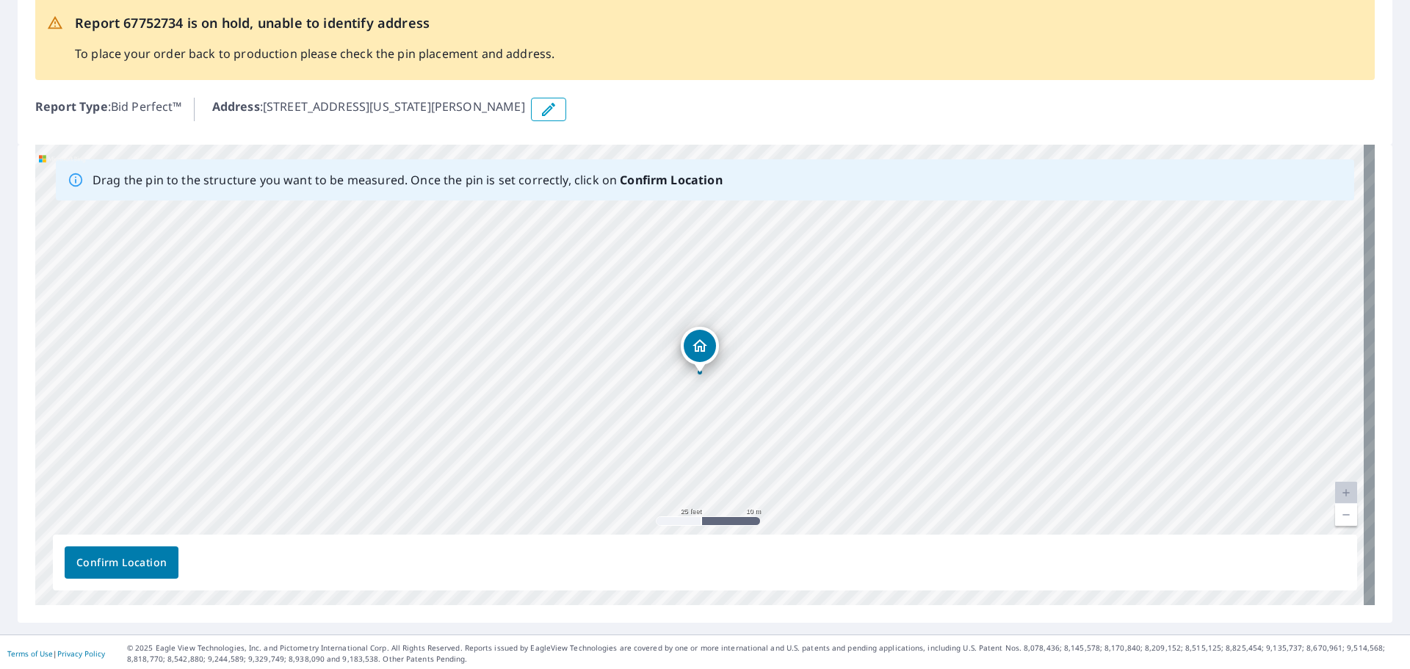
click at [129, 556] on span "Confirm Location" at bounding box center [121, 563] width 90 height 18
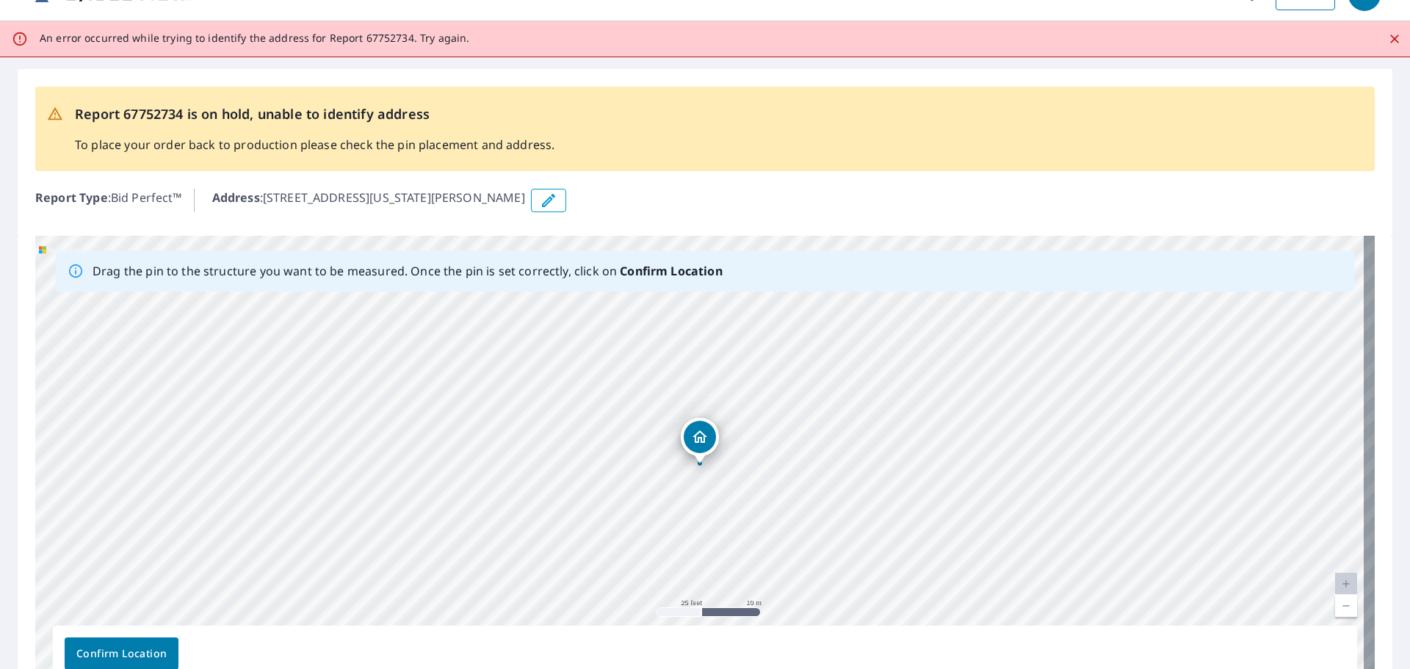
scroll to position [0, 0]
